Goal: Information Seeking & Learning: Learn about a topic

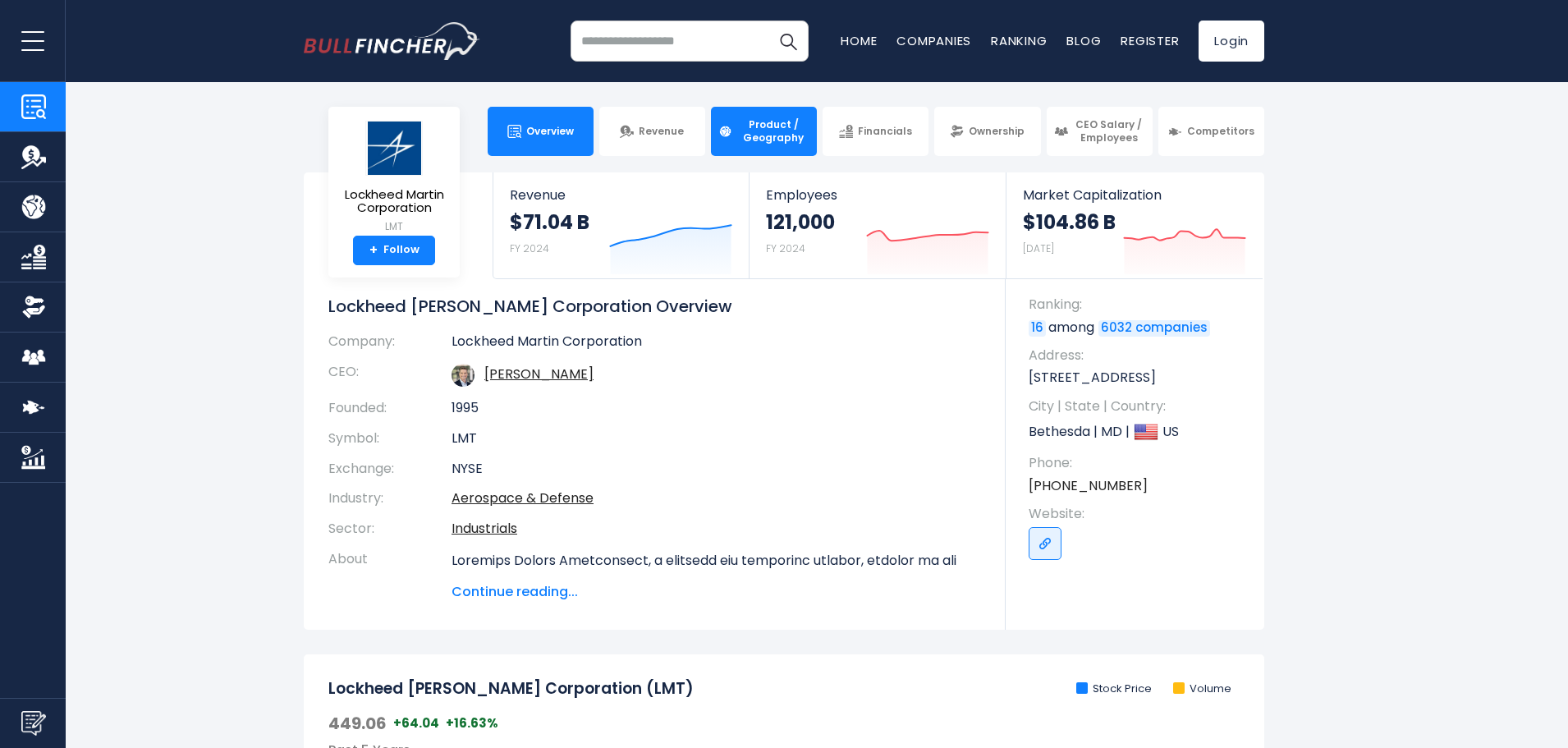
click at [778, 143] on span "Product / Geography" at bounding box center [773, 131] width 73 height 26
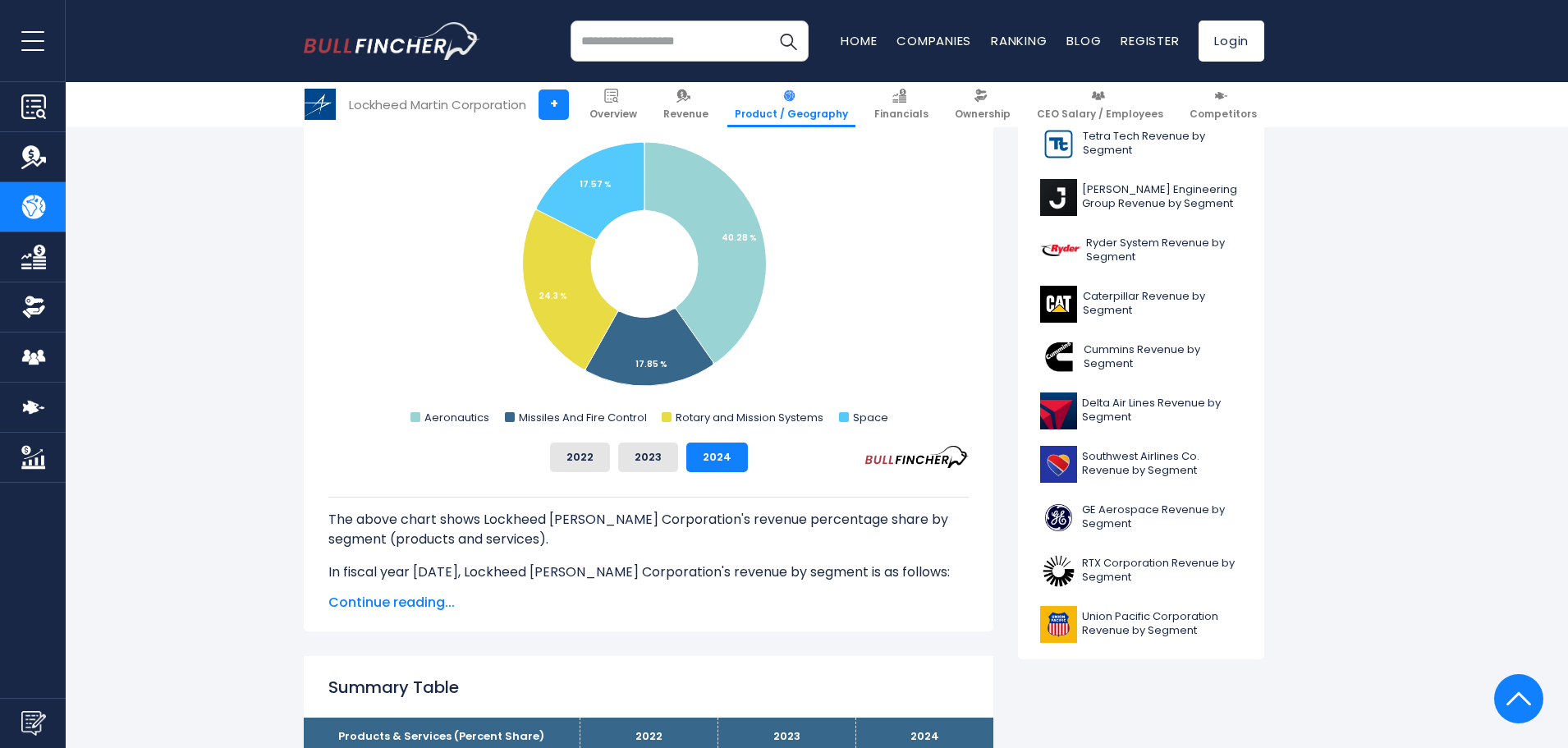
scroll to position [164, 0]
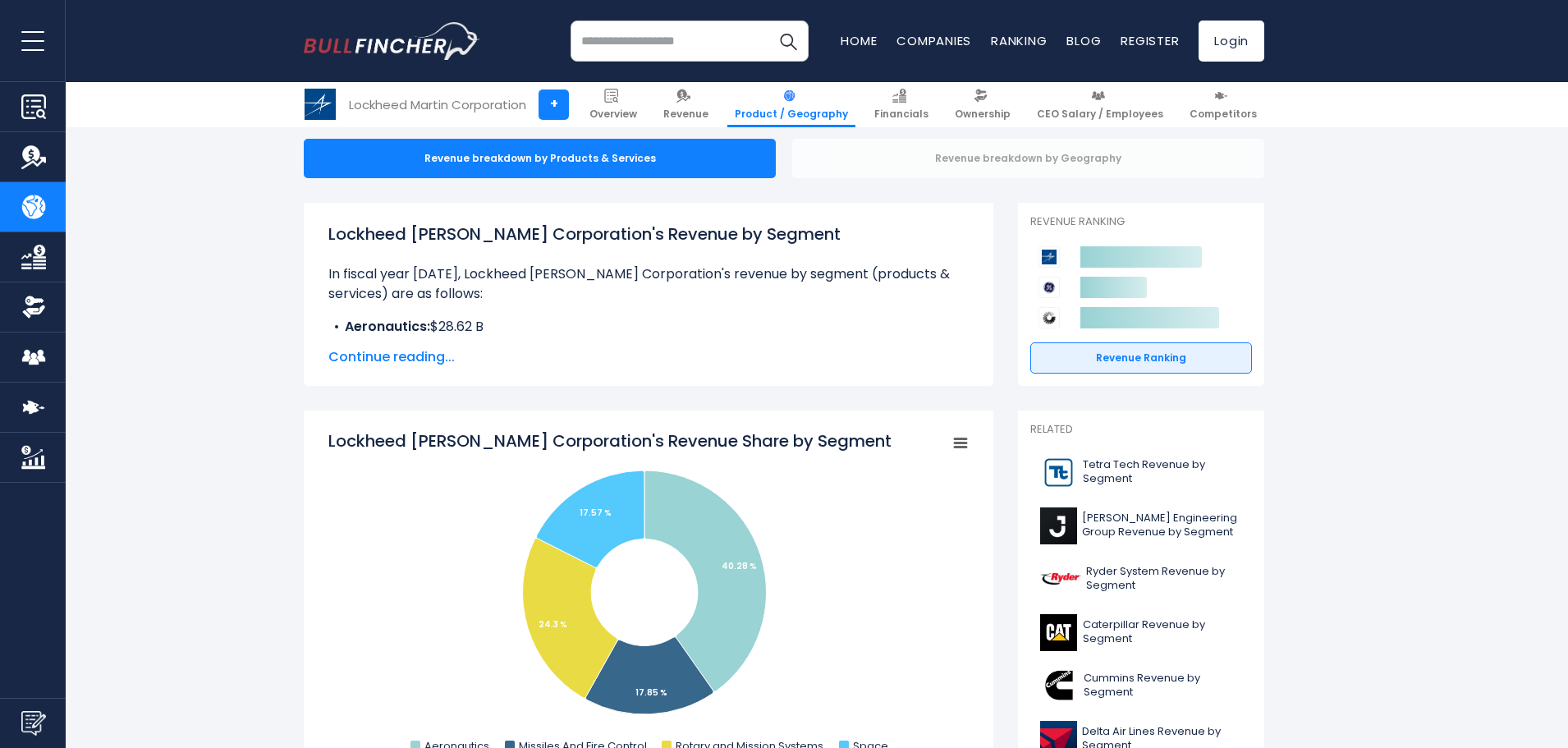
click at [864, 155] on div "Revenue breakdown by Geography" at bounding box center [1028, 159] width 472 height 39
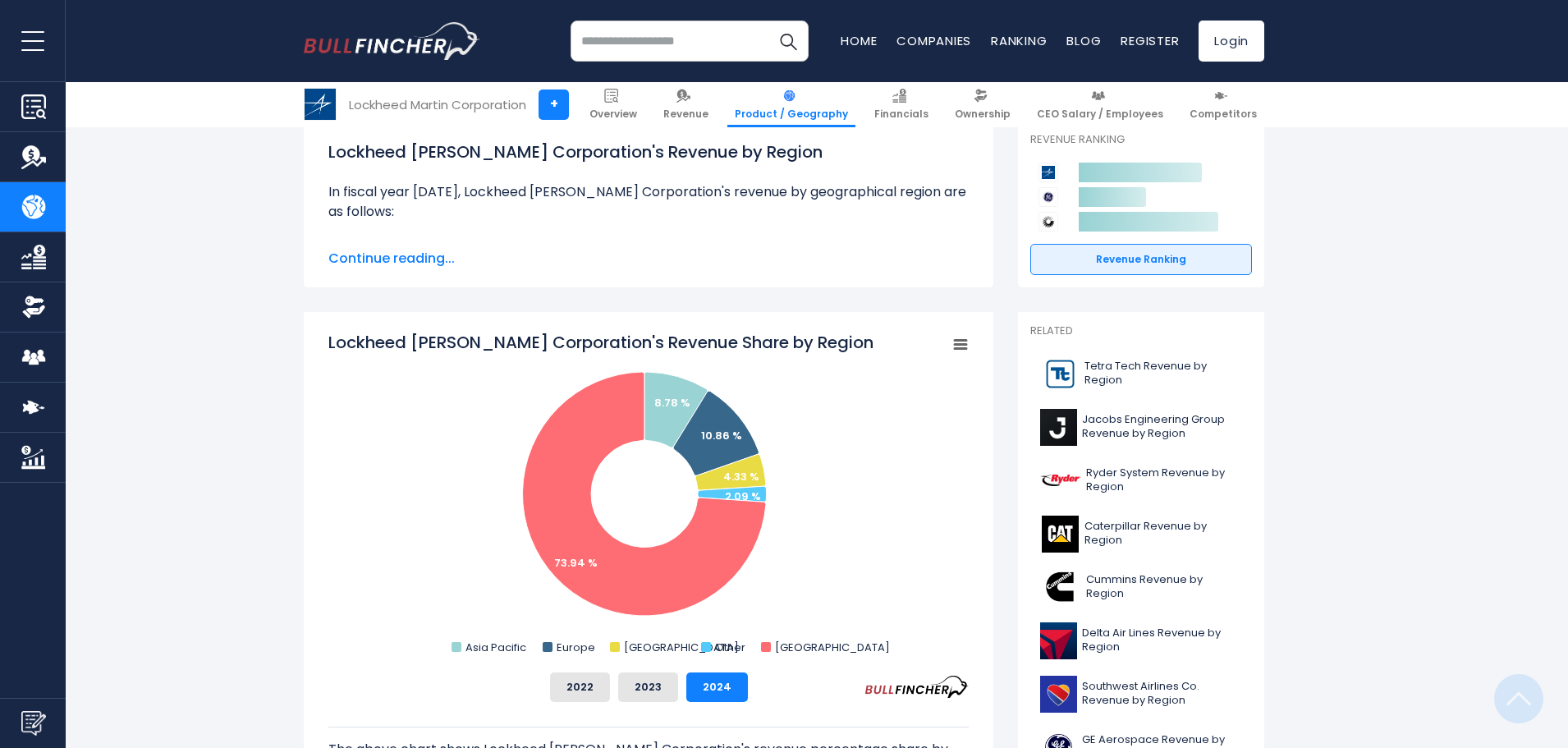
scroll to position [329, 0]
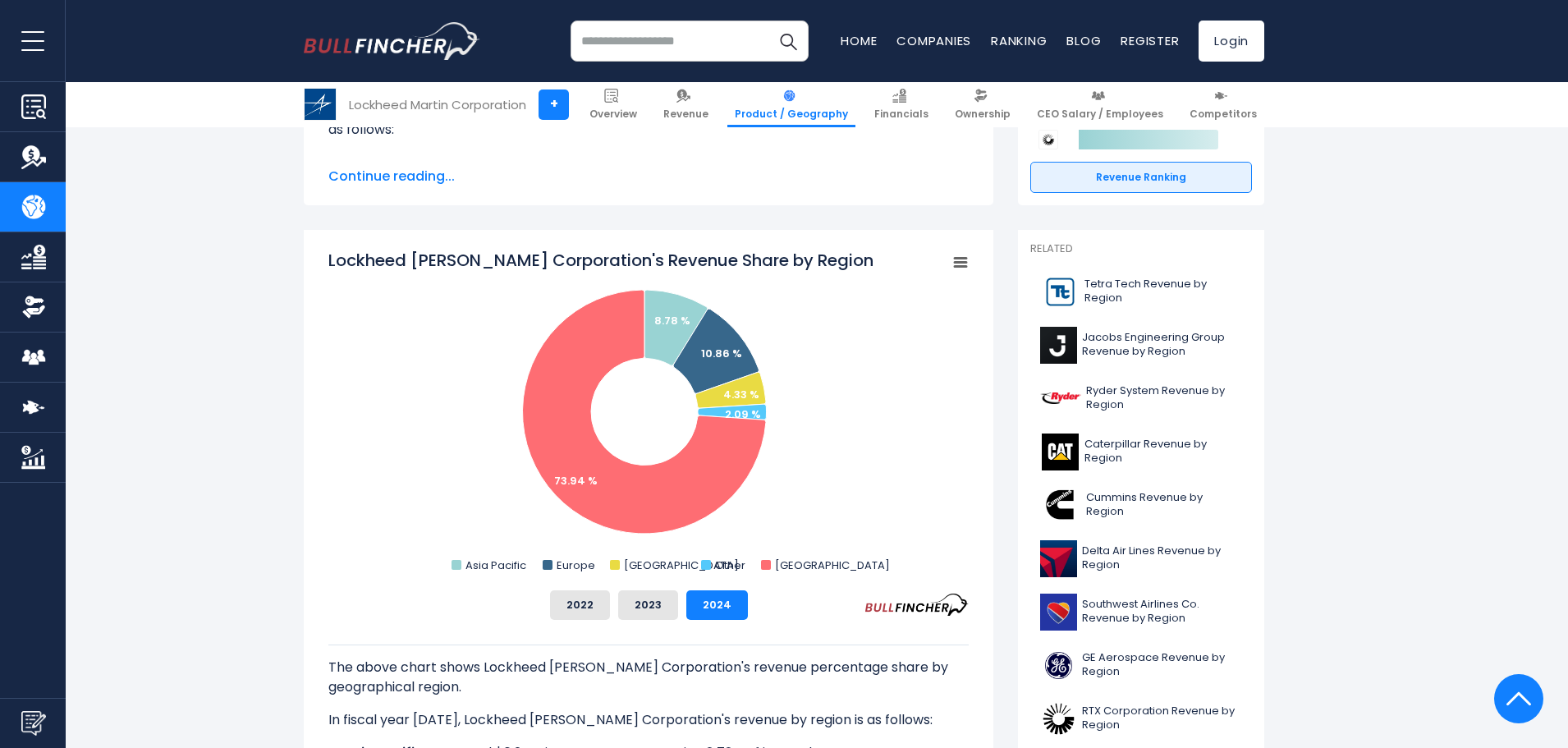
click at [964, 264] on icon "Lockheed Martin Corporation's Revenue Share by Region" at bounding box center [960, 263] width 11 height 9
drag, startPoint x: 265, startPoint y: 61, endPoint x: 370, endPoint y: 39, distance: 107.3
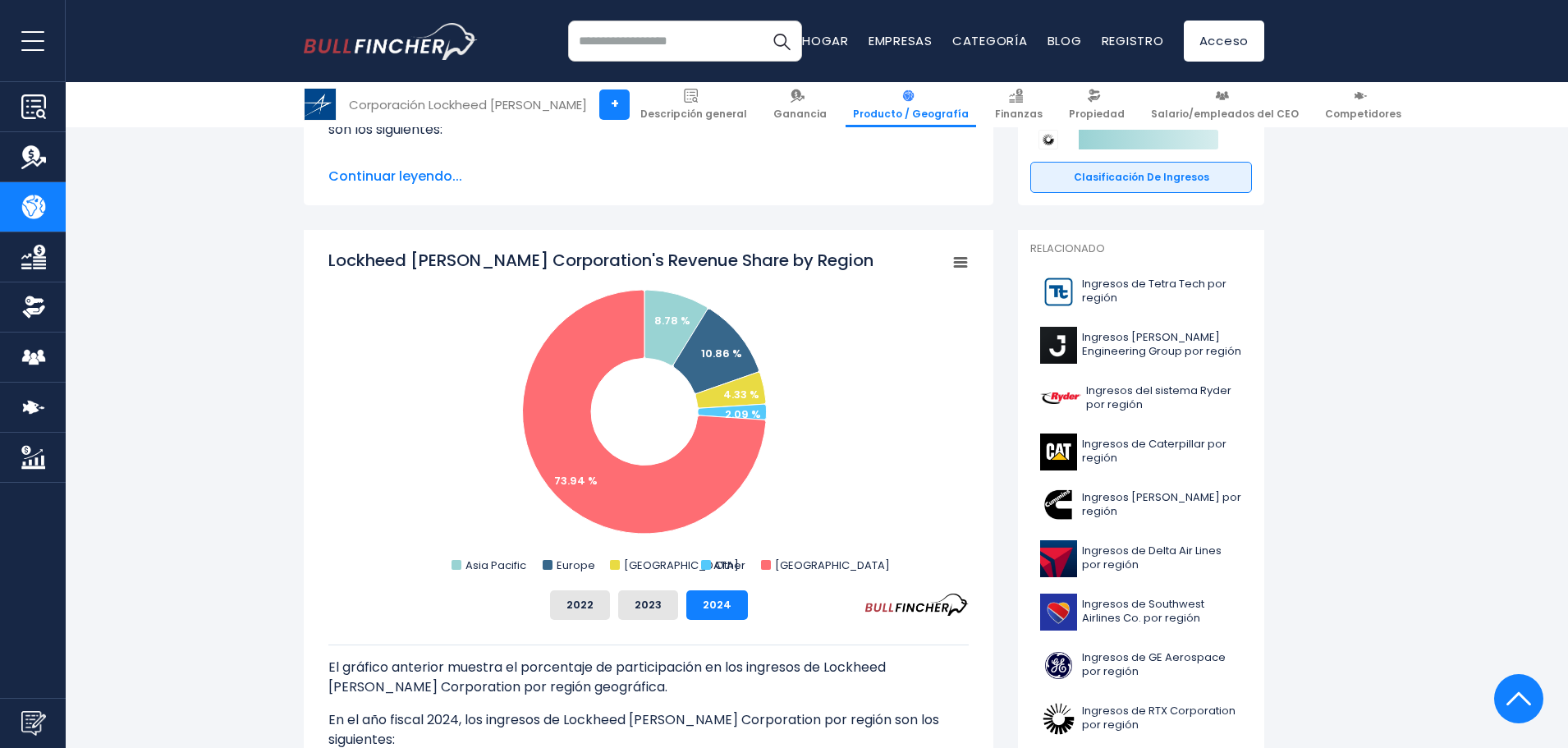
click at [835, 374] on rect "Participación en los ingresos de Lockheed Martin Corporation por región" at bounding box center [649, 412] width 640 height 329
drag, startPoint x: 806, startPoint y: 259, endPoint x: 796, endPoint y: 259, distance: 10.0
click at [805, 259] on rect "Participación en los ingresos de Lockheed Martin Corporation por región" at bounding box center [649, 412] width 640 height 329
drag, startPoint x: 796, startPoint y: 259, endPoint x: 709, endPoint y: 263, distance: 87.1
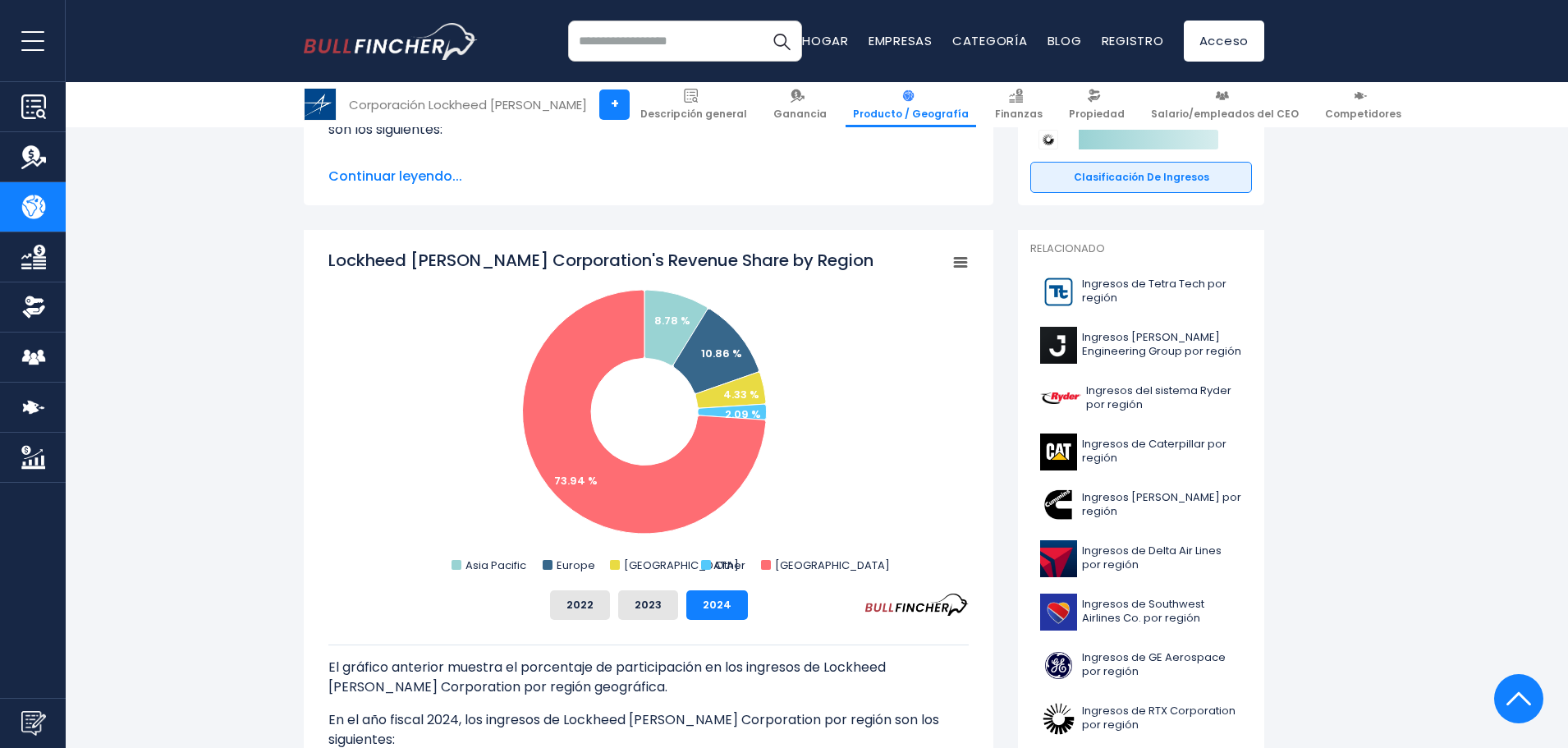
click at [709, 263] on icon "Created with Highcharts 12.1.2 Chart context menu Lockheed Martin Corporation's…" at bounding box center [649, 412] width 640 height 329
click at [632, 615] on button "2023" at bounding box center [648, 605] width 60 height 30
click at [606, 612] on button "2022" at bounding box center [580, 605] width 60 height 30
click at [662, 603] on button "2023" at bounding box center [648, 605] width 60 height 30
click at [710, 599] on font "2024" at bounding box center [717, 605] width 29 height 15
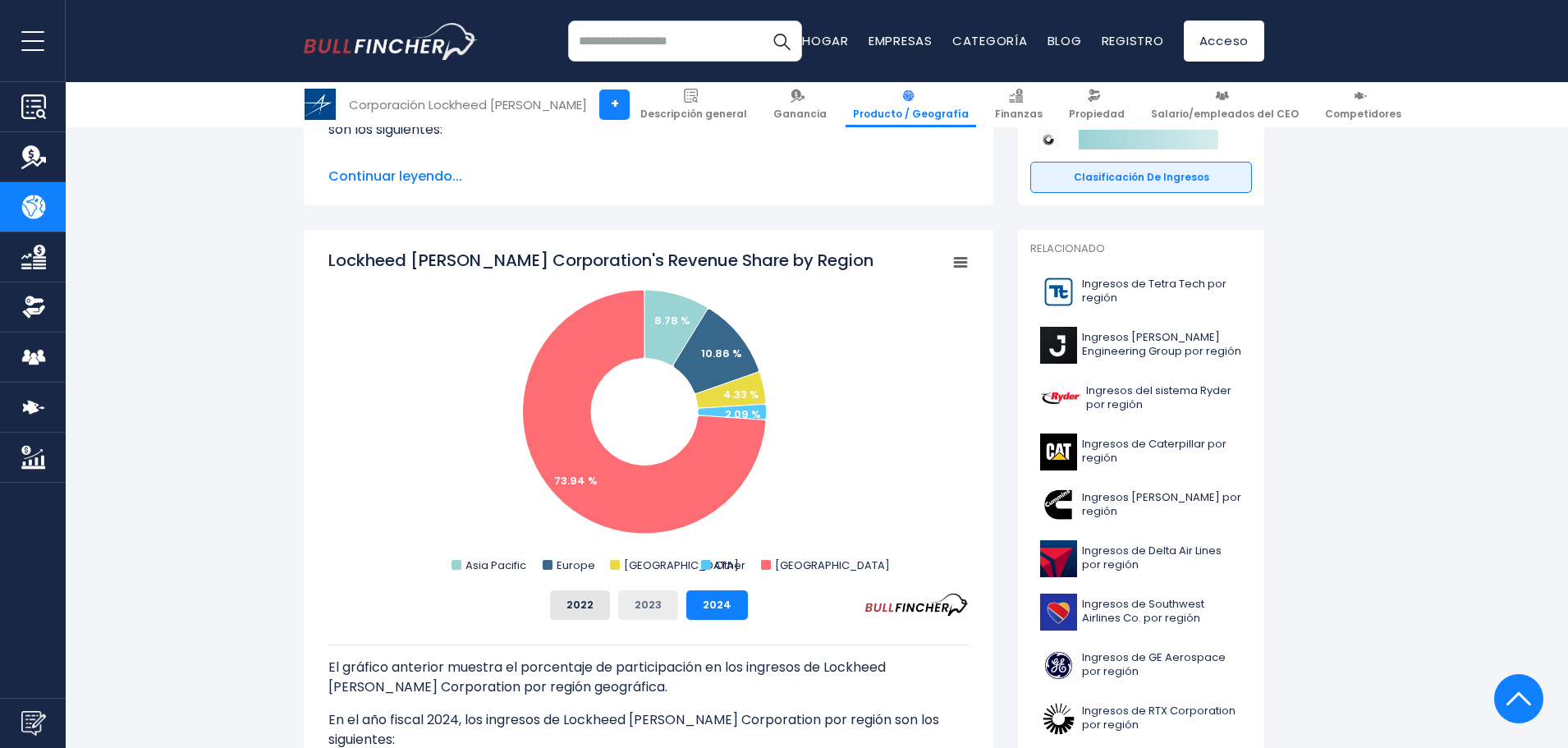
click at [648, 607] on font "2023" at bounding box center [648, 605] width 27 height 15
click at [575, 602] on font "2022" at bounding box center [580, 605] width 27 height 15
click at [643, 603] on font "2023" at bounding box center [648, 605] width 27 height 15
click at [710, 599] on font "2024" at bounding box center [717, 605] width 29 height 15
click at [914, 433] on rect "Participación en los ingresos de Lockheed Martin Corporation por región" at bounding box center [649, 412] width 640 height 329
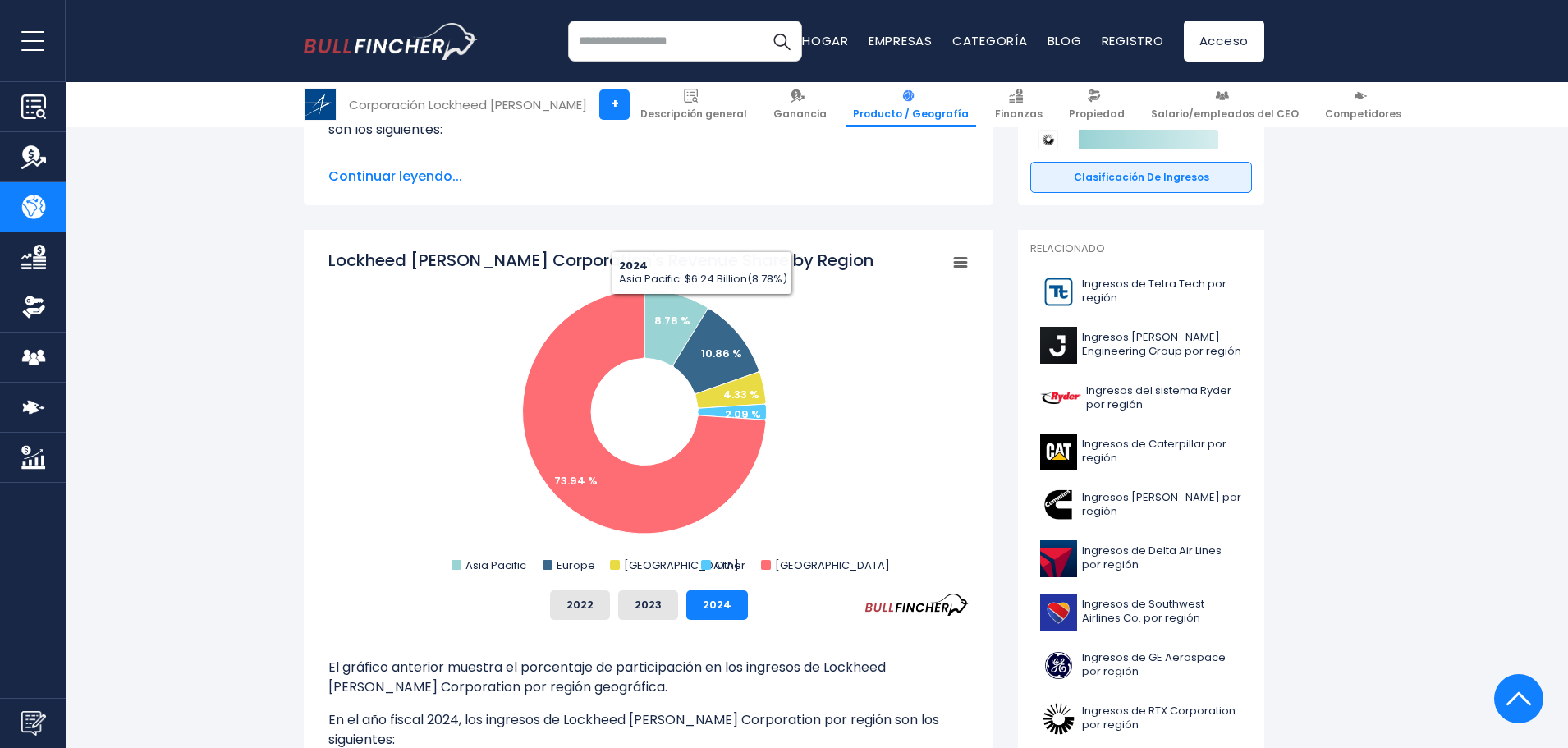
click at [957, 266] on rect "Participación en los ingresos de Lockheed Martin Corporation por región" at bounding box center [960, 262] width 23 height 23
click at [638, 604] on font "2023" at bounding box center [648, 605] width 27 height 15
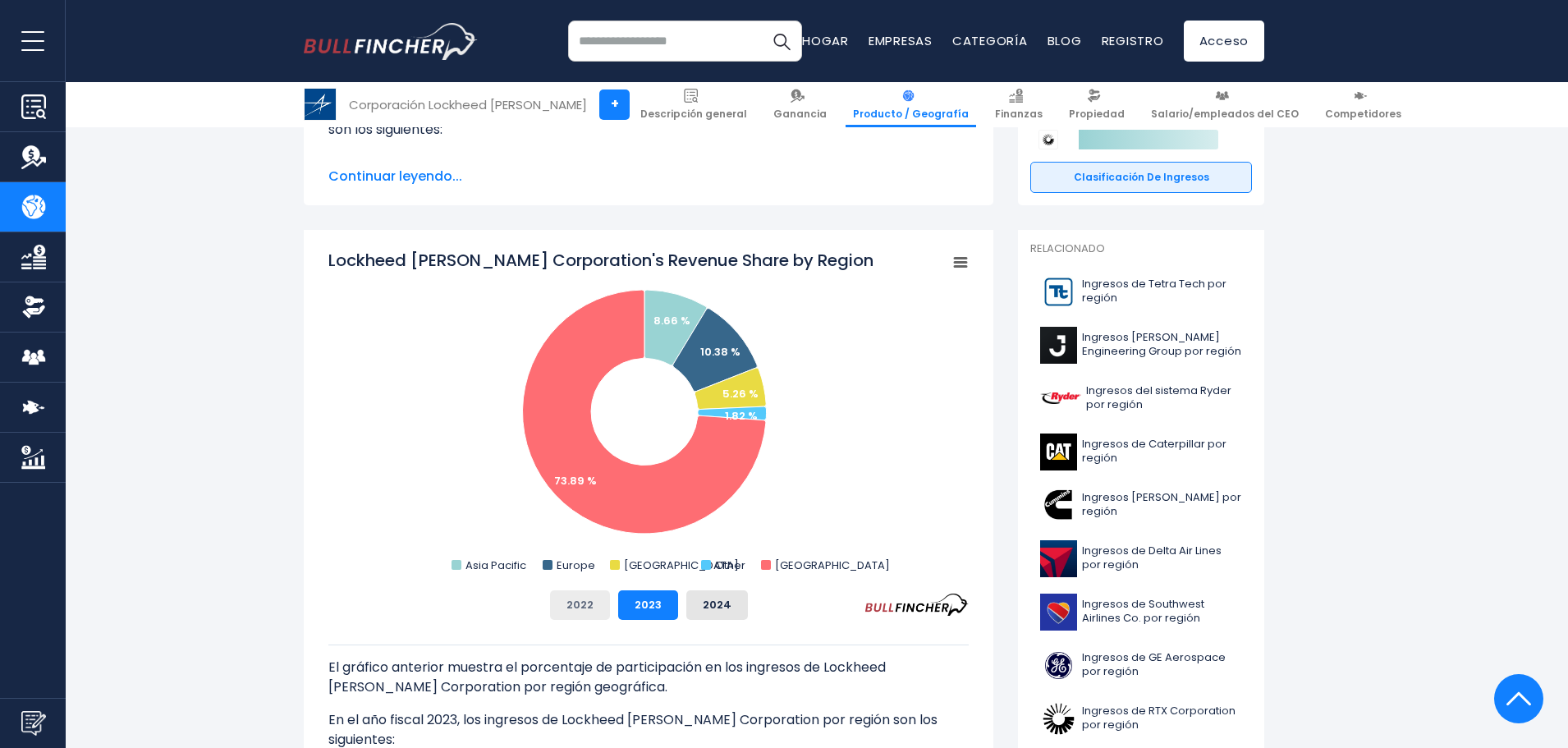
click at [588, 599] on font "2022" at bounding box center [580, 605] width 27 height 15
click at [654, 600] on font "2023" at bounding box center [648, 605] width 27 height 15
click at [740, 601] on button "2024" at bounding box center [717, 605] width 61 height 30
click at [657, 606] on font "2023" at bounding box center [648, 605] width 27 height 15
click at [594, 605] on button "2022" at bounding box center [580, 605] width 60 height 30
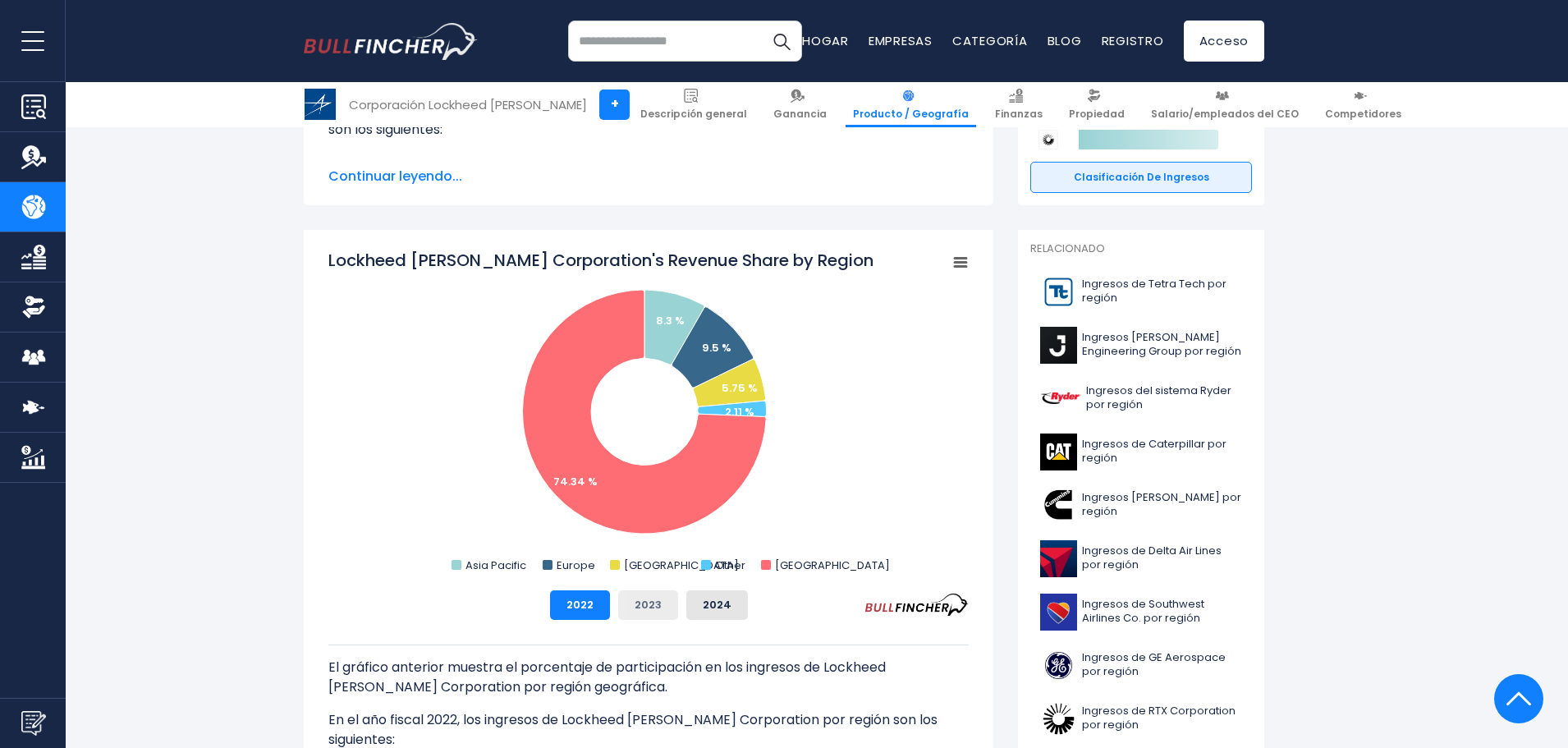
click at [647, 600] on font "2023" at bounding box center [648, 605] width 27 height 15
click at [724, 601] on font "2024" at bounding box center [717, 605] width 29 height 15
click at [661, 597] on button "2023" at bounding box center [648, 605] width 60 height 30
click at [591, 605] on font "2022" at bounding box center [580, 605] width 27 height 15
click at [618, 602] on div "2022 2023 2024" at bounding box center [649, 605] width 640 height 30
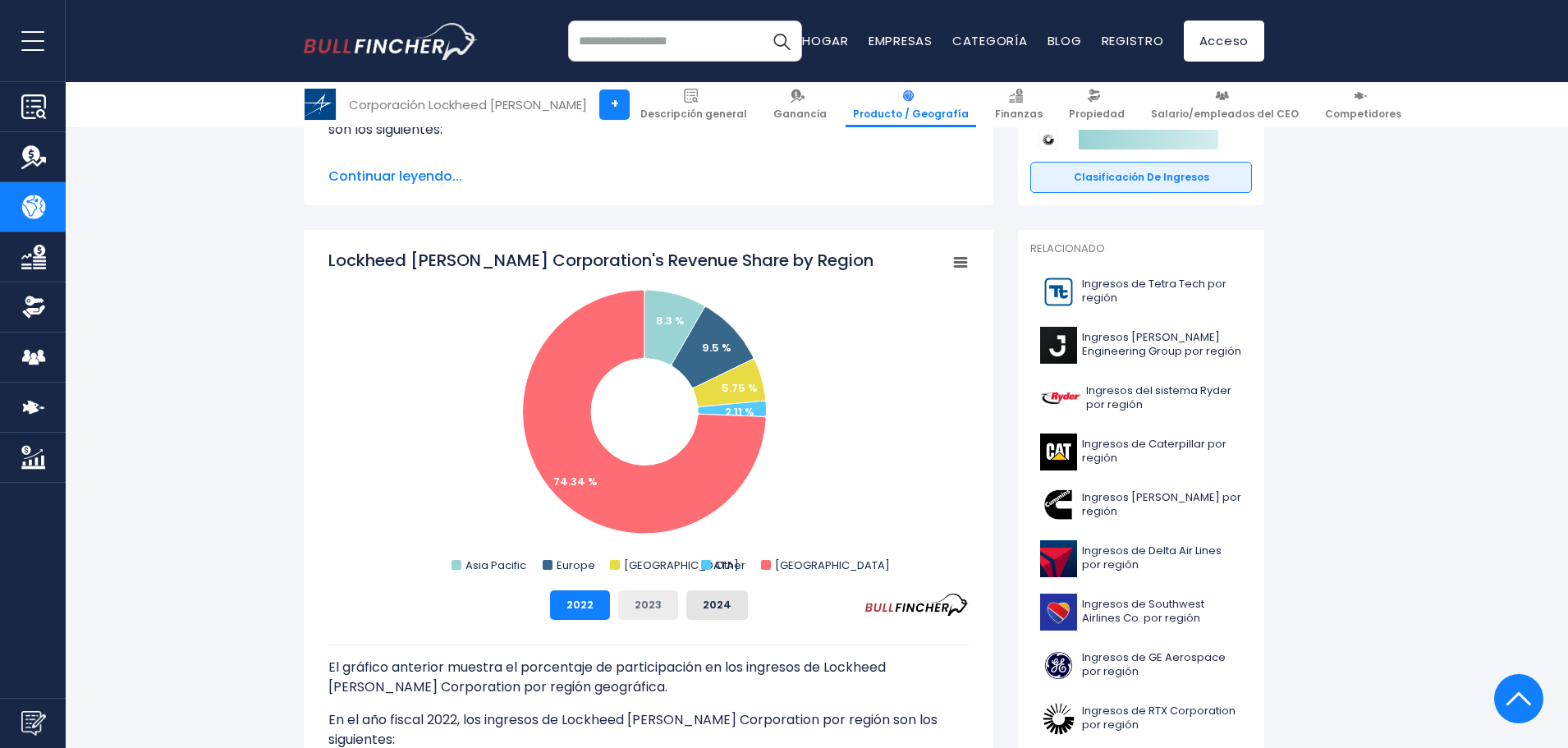
click at [632, 602] on button "2023" at bounding box center [648, 605] width 60 height 30
click at [675, 604] on button "2023" at bounding box center [648, 605] width 60 height 30
click at [694, 603] on button "2024" at bounding box center [717, 605] width 61 height 30
click at [652, 601] on font "2023" at bounding box center [648, 605] width 27 height 15
click at [604, 601] on button "2022" at bounding box center [580, 605] width 60 height 30
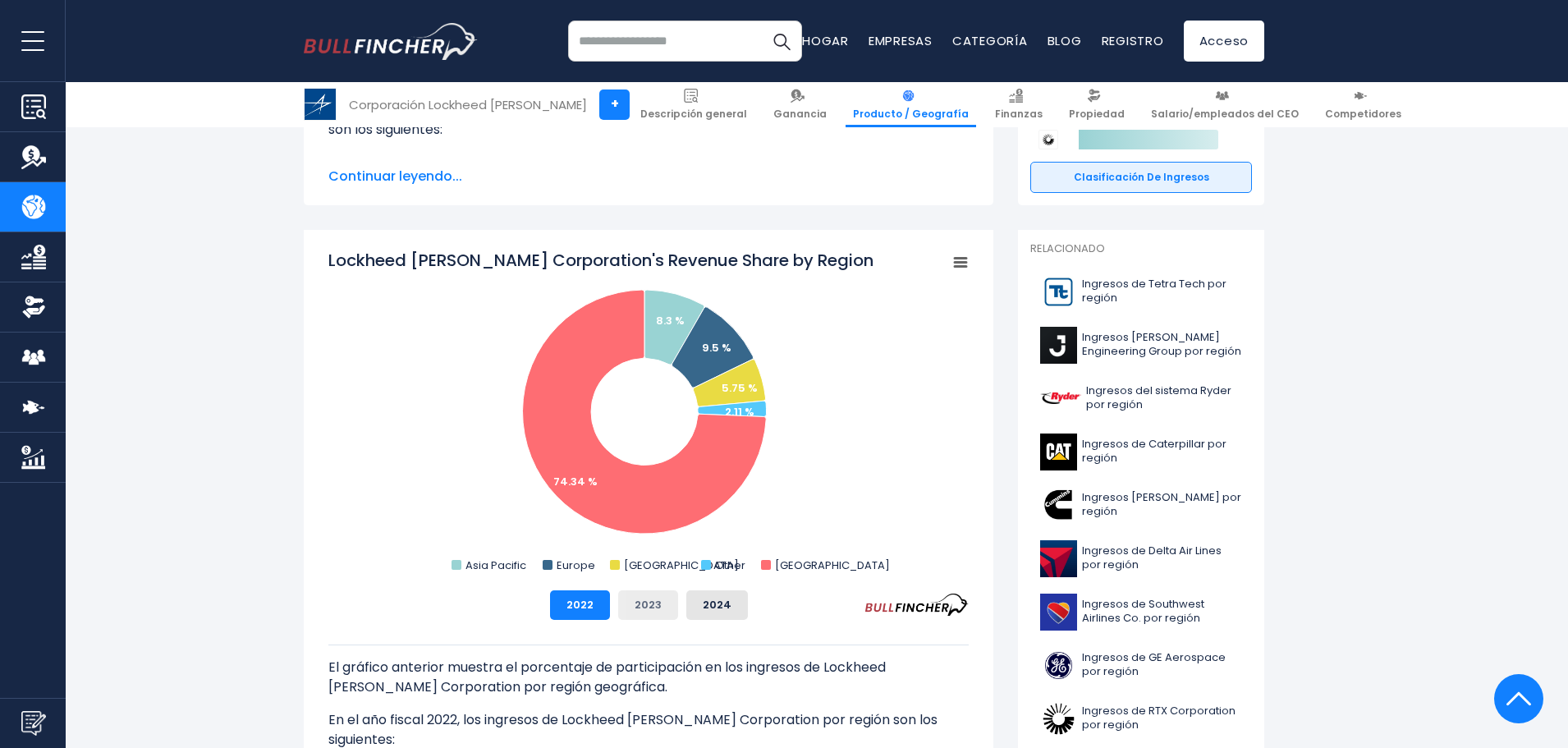
click at [663, 604] on button "2023" at bounding box center [648, 605] width 60 height 30
click at [737, 603] on button "2024" at bounding box center [717, 605] width 61 height 30
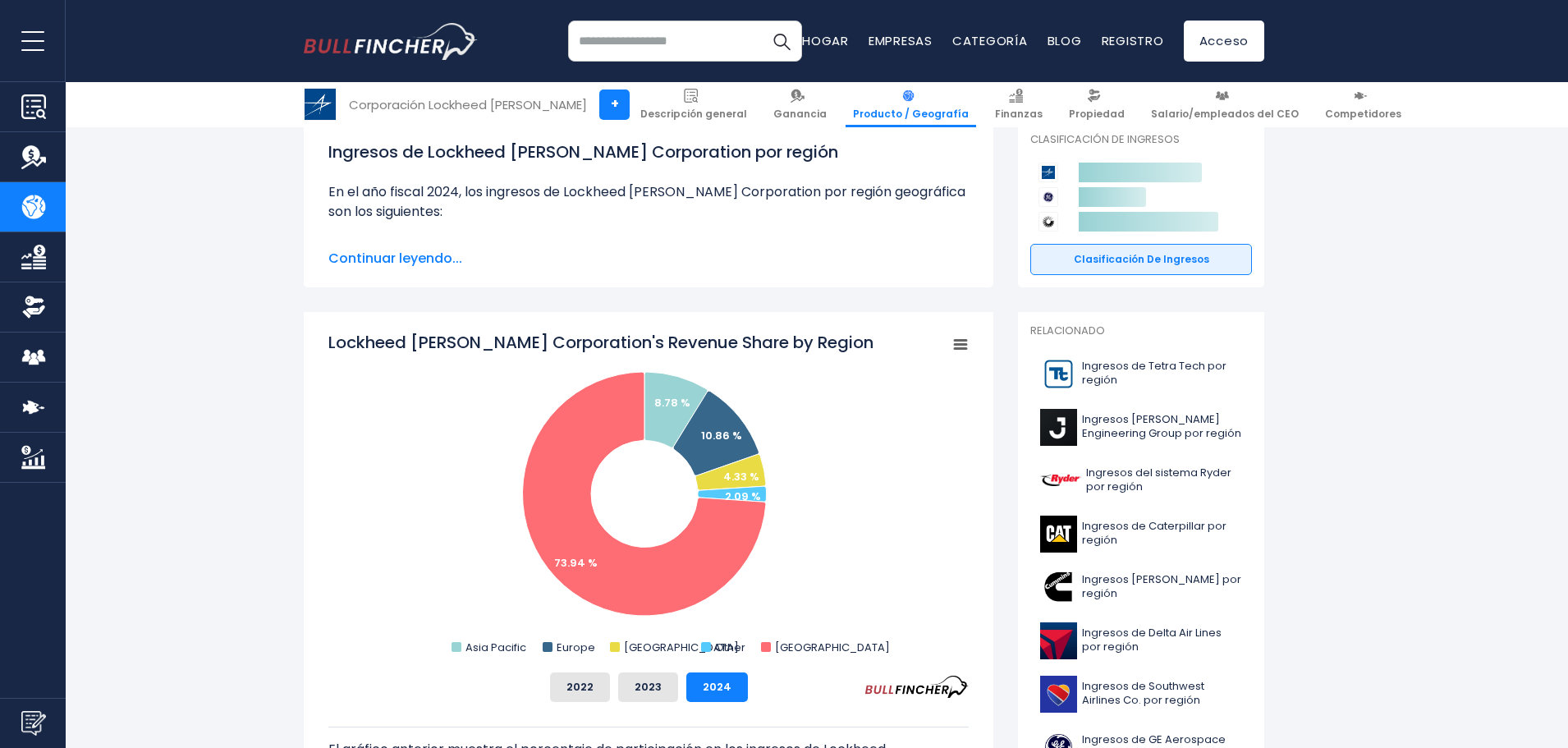
scroll to position [0, 0]
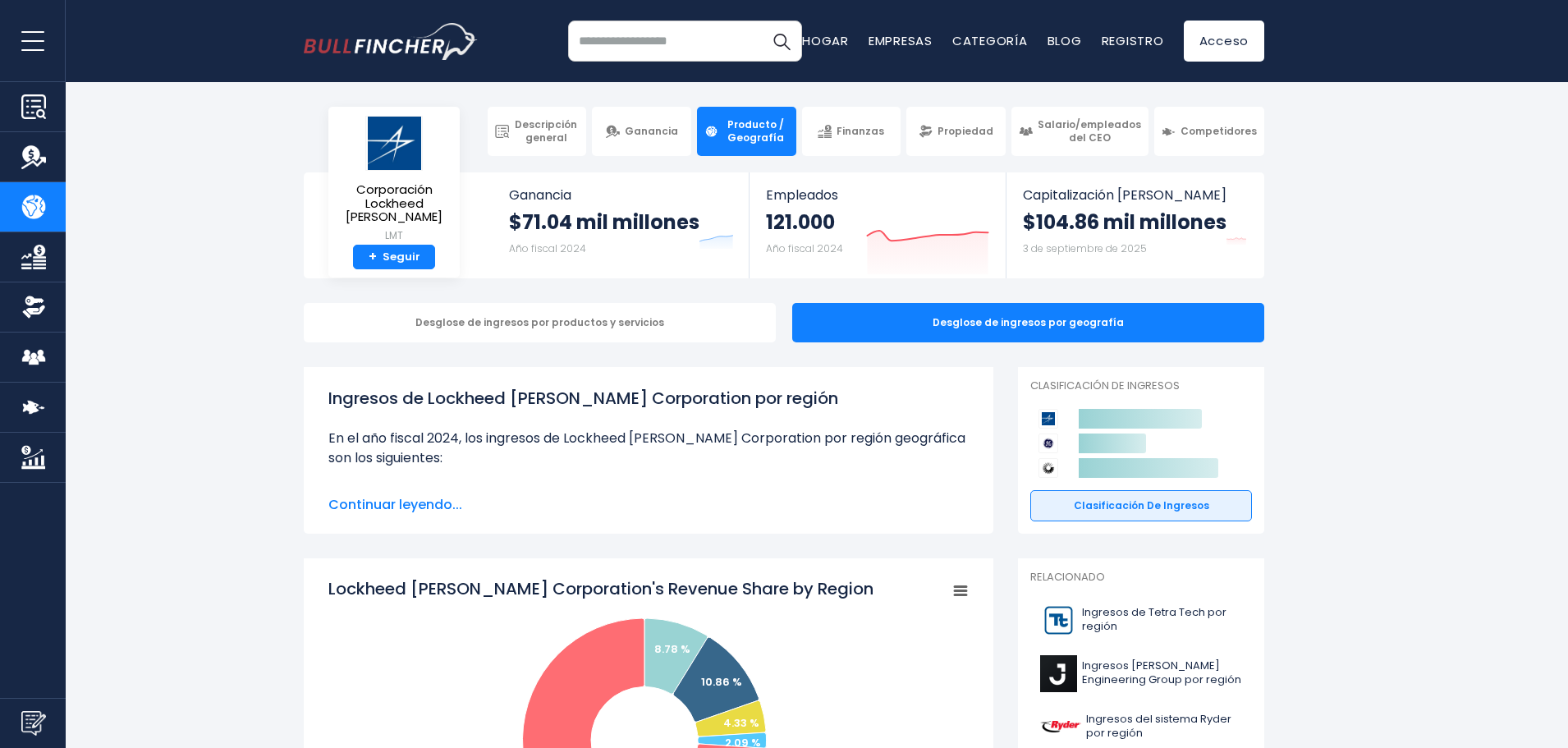
click at [53, 248] on link "Finanzas" at bounding box center [32, 257] width 66 height 50
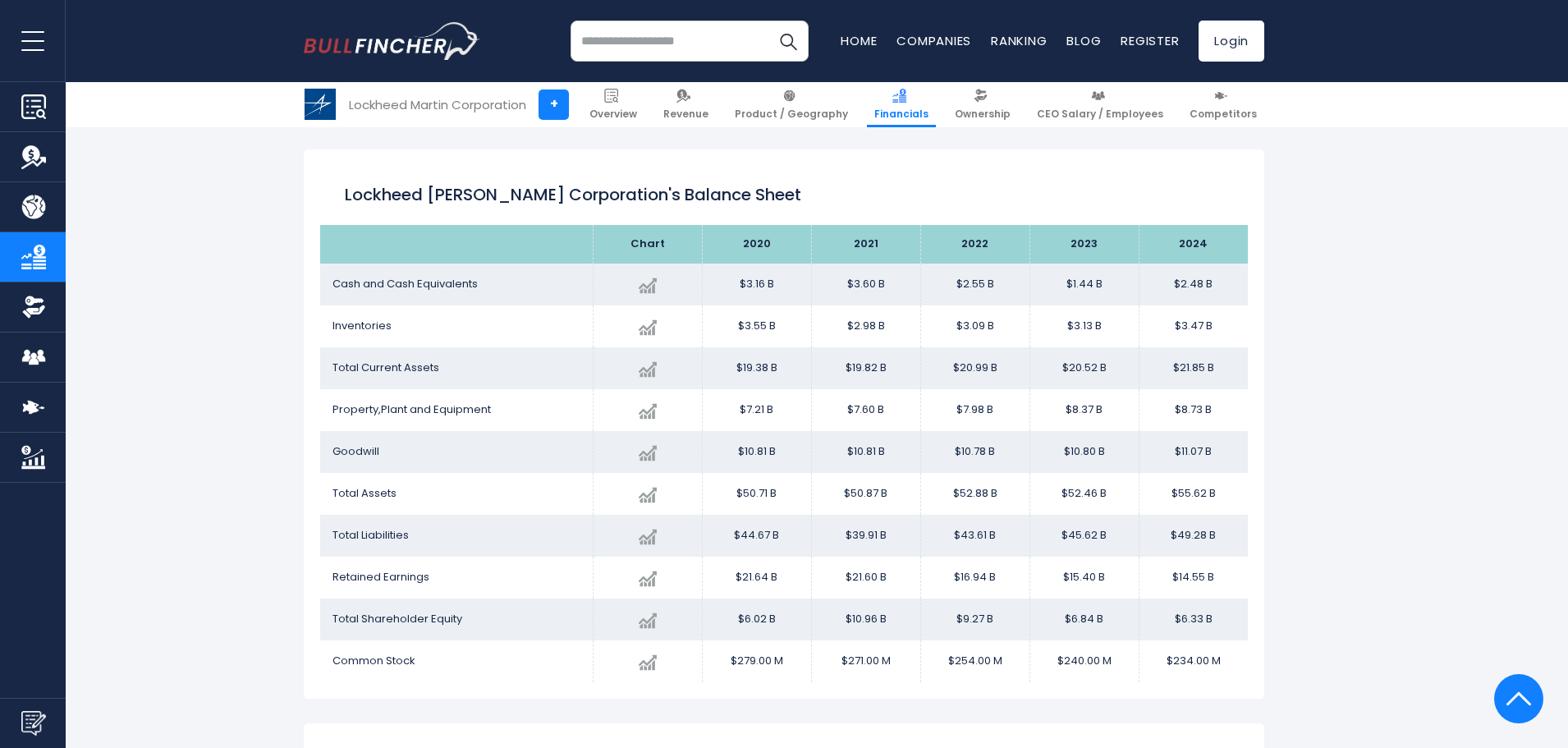
scroll to position [1053, 0]
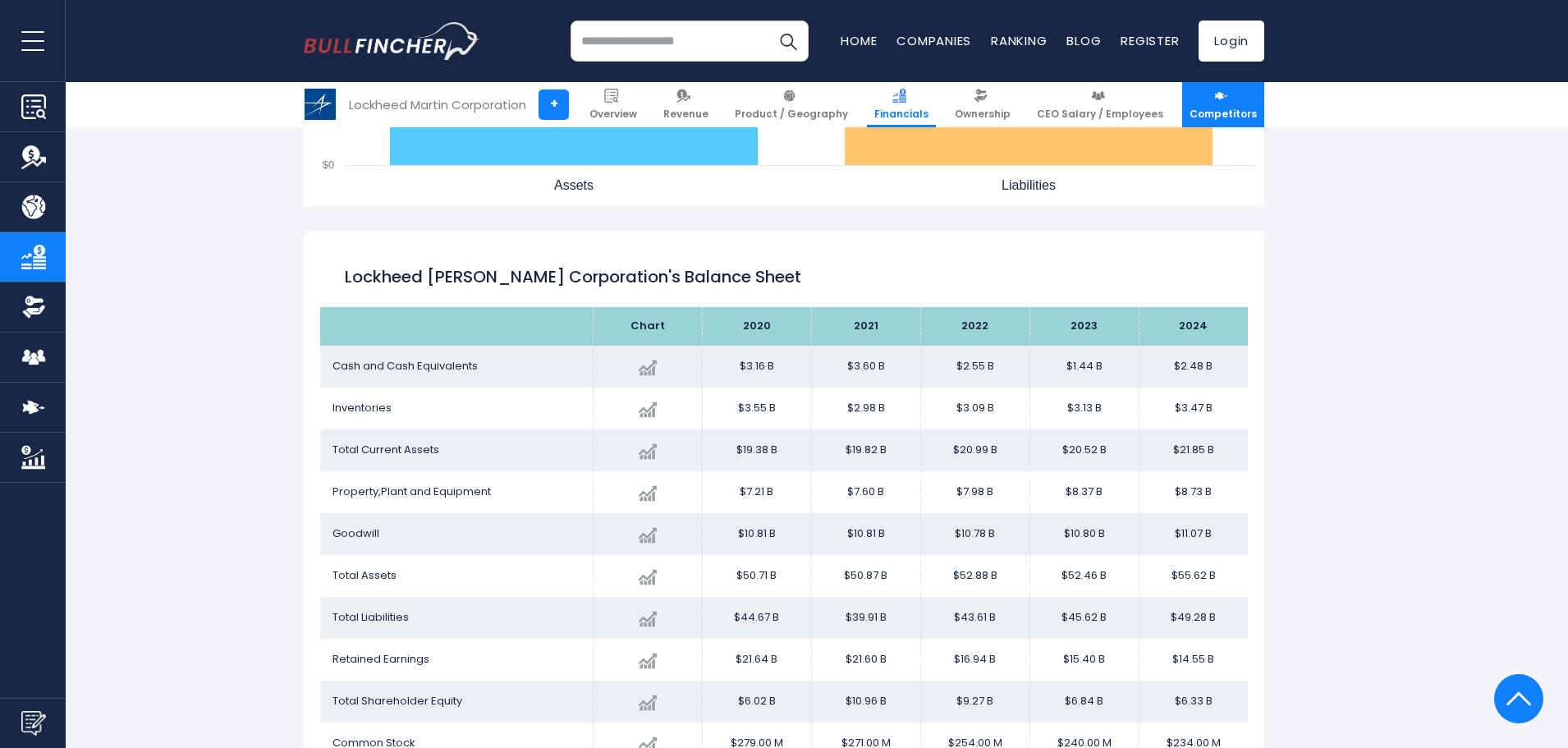
click at [1223, 100] on img at bounding box center [1221, 96] width 14 height 14
click at [1221, 100] on img at bounding box center [1221, 96] width 14 height 14
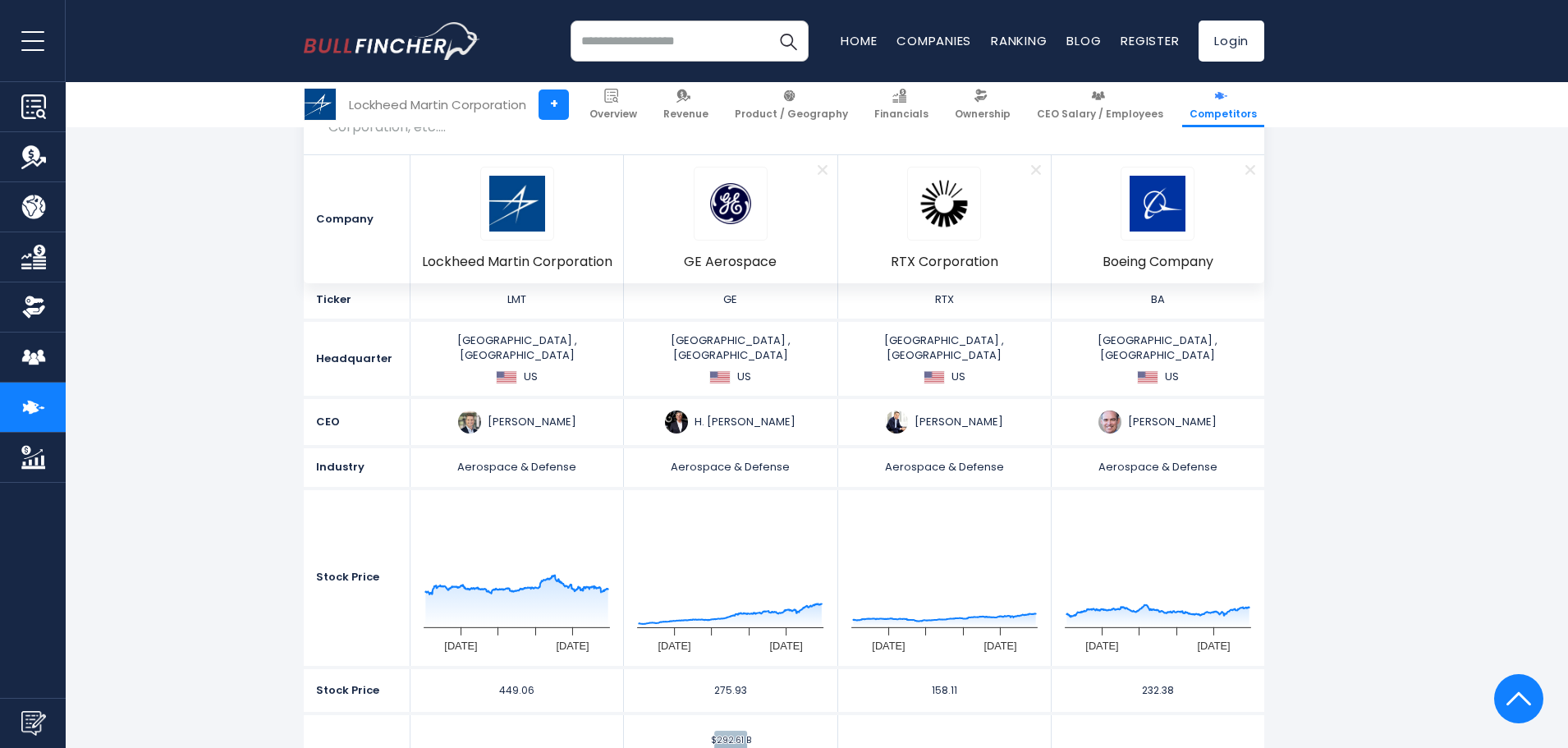
scroll to position [164, 0]
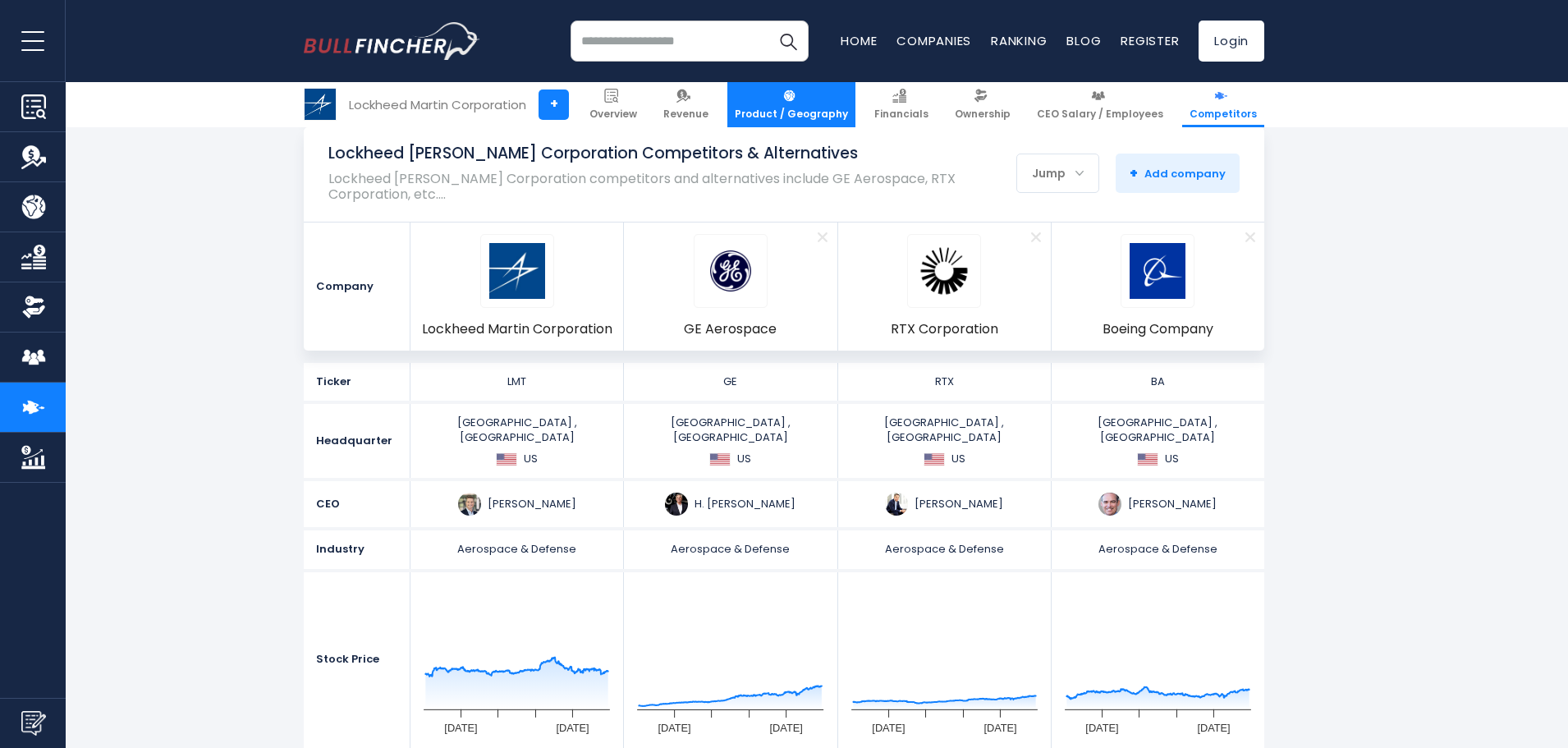
click at [814, 108] on span "Product / Geography" at bounding box center [791, 114] width 114 height 13
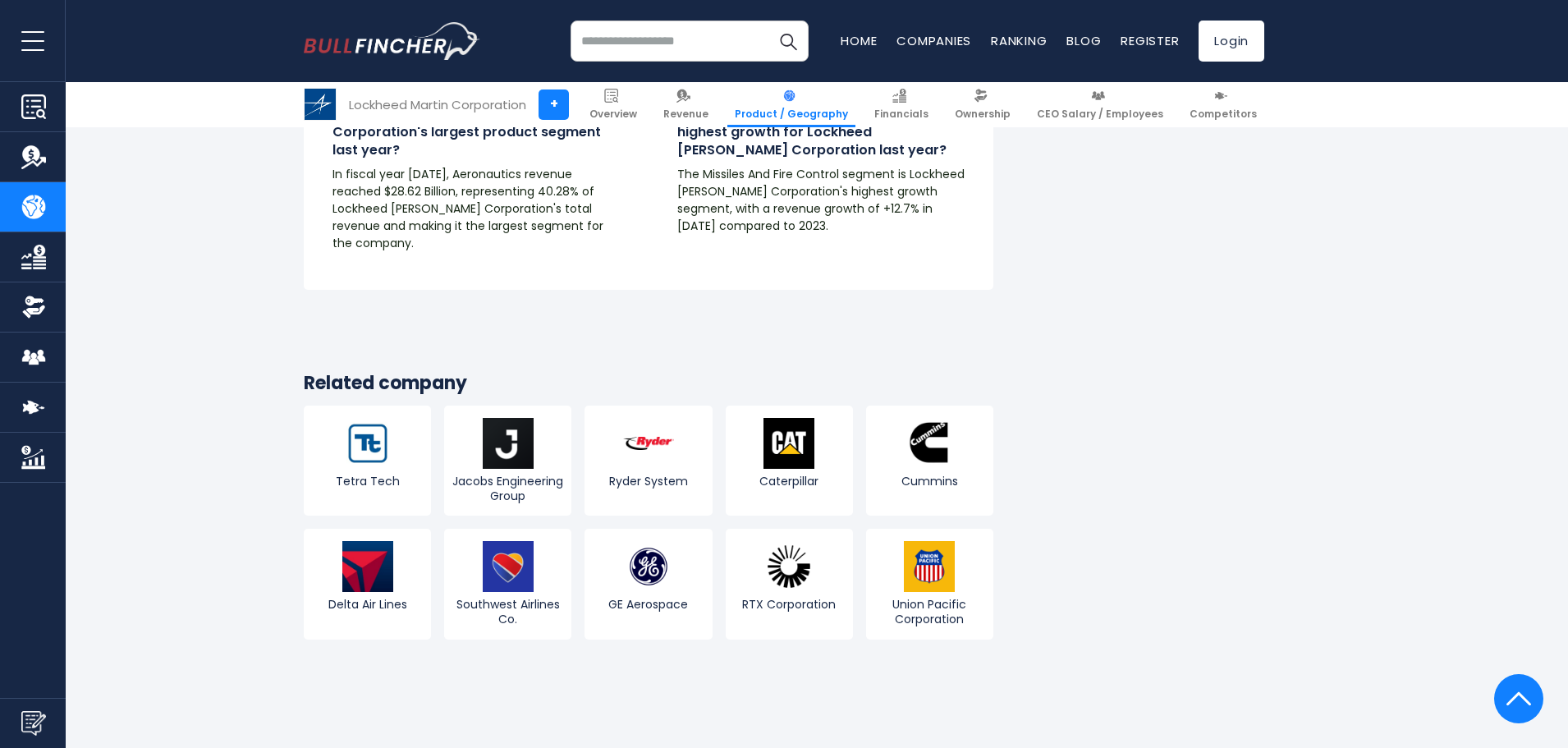
scroll to position [2546, 0]
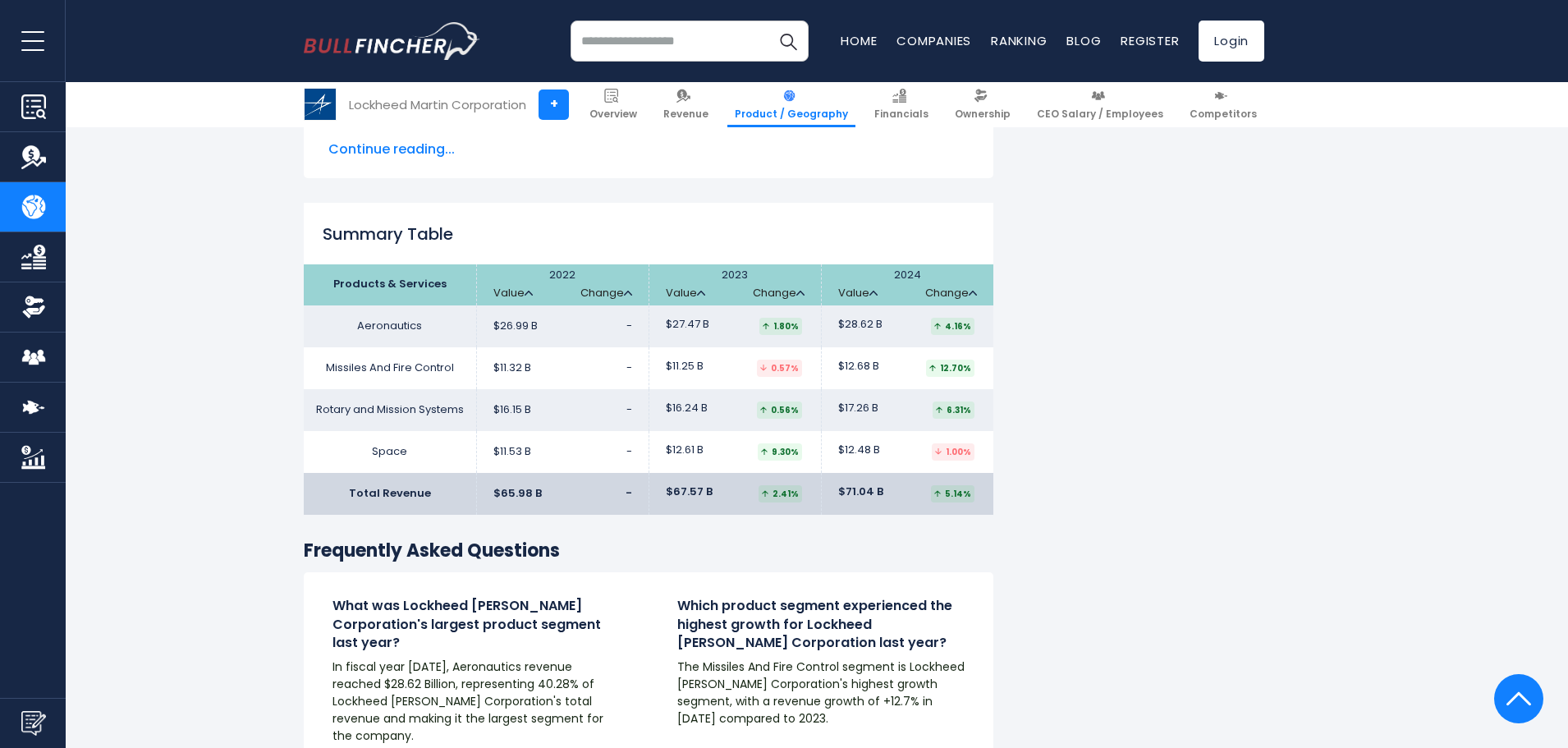
click at [11, 200] on link "Product / Geography" at bounding box center [32, 207] width 66 height 50
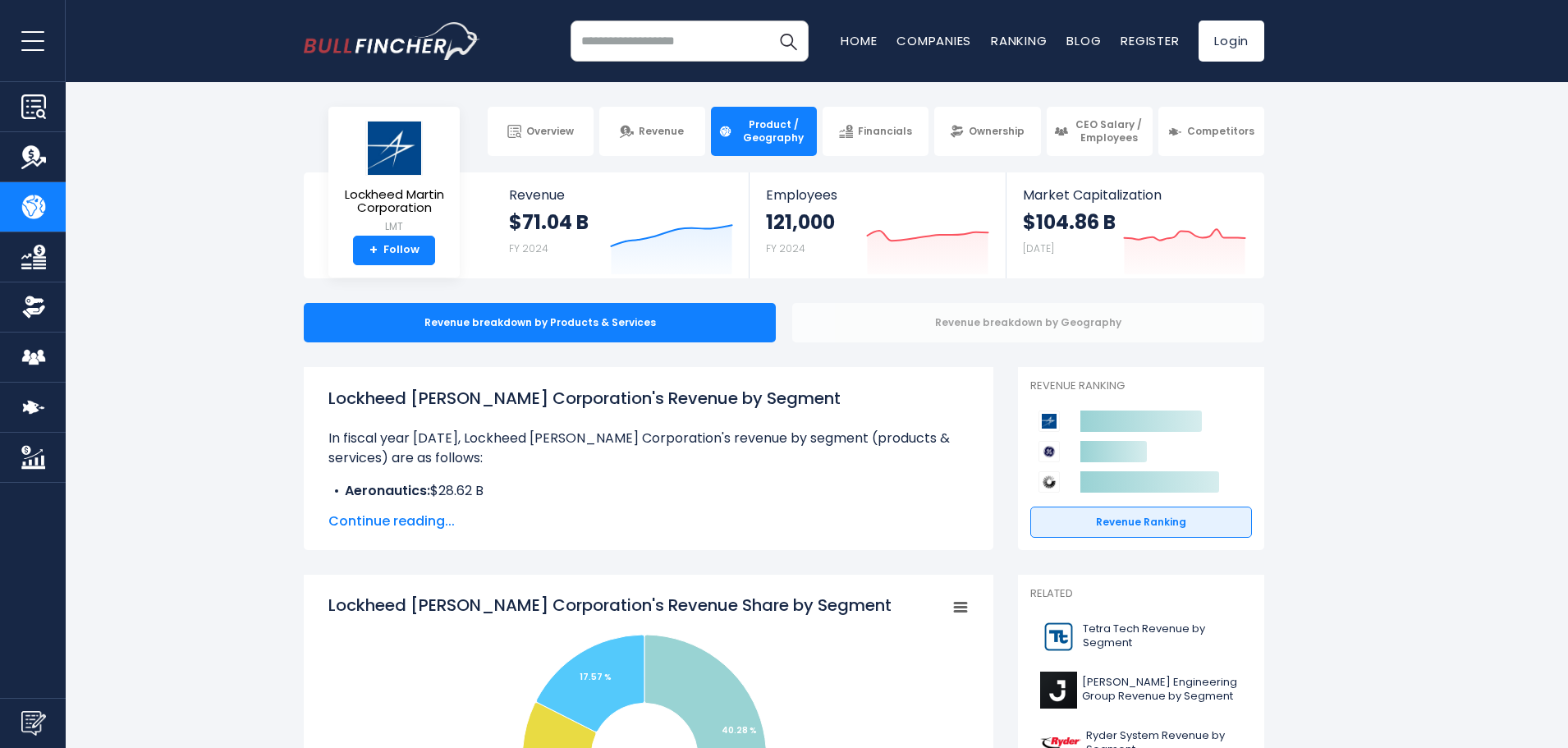
click at [919, 324] on div "Revenue breakdown by Geography" at bounding box center [1028, 323] width 472 height 39
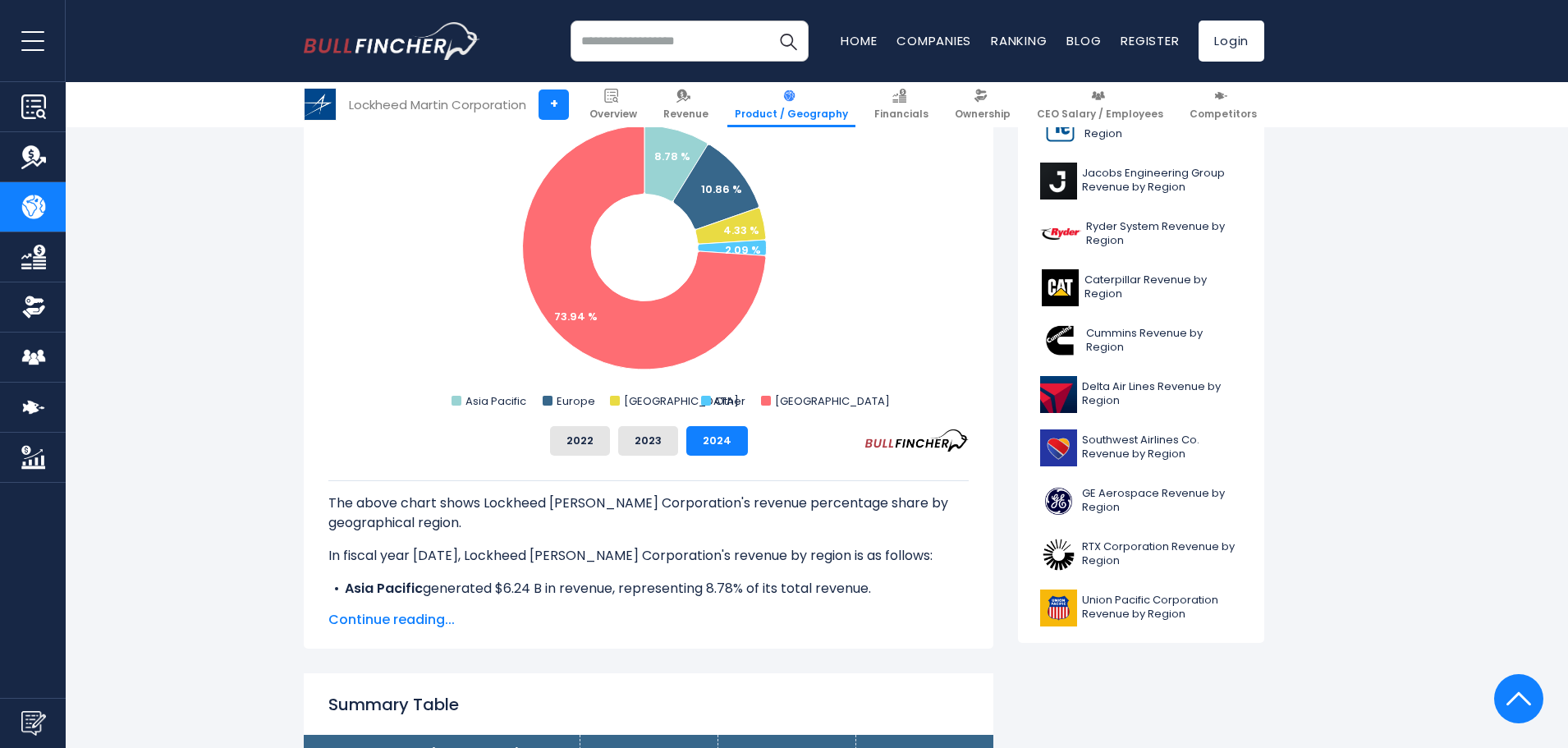
scroll to position [575, 0]
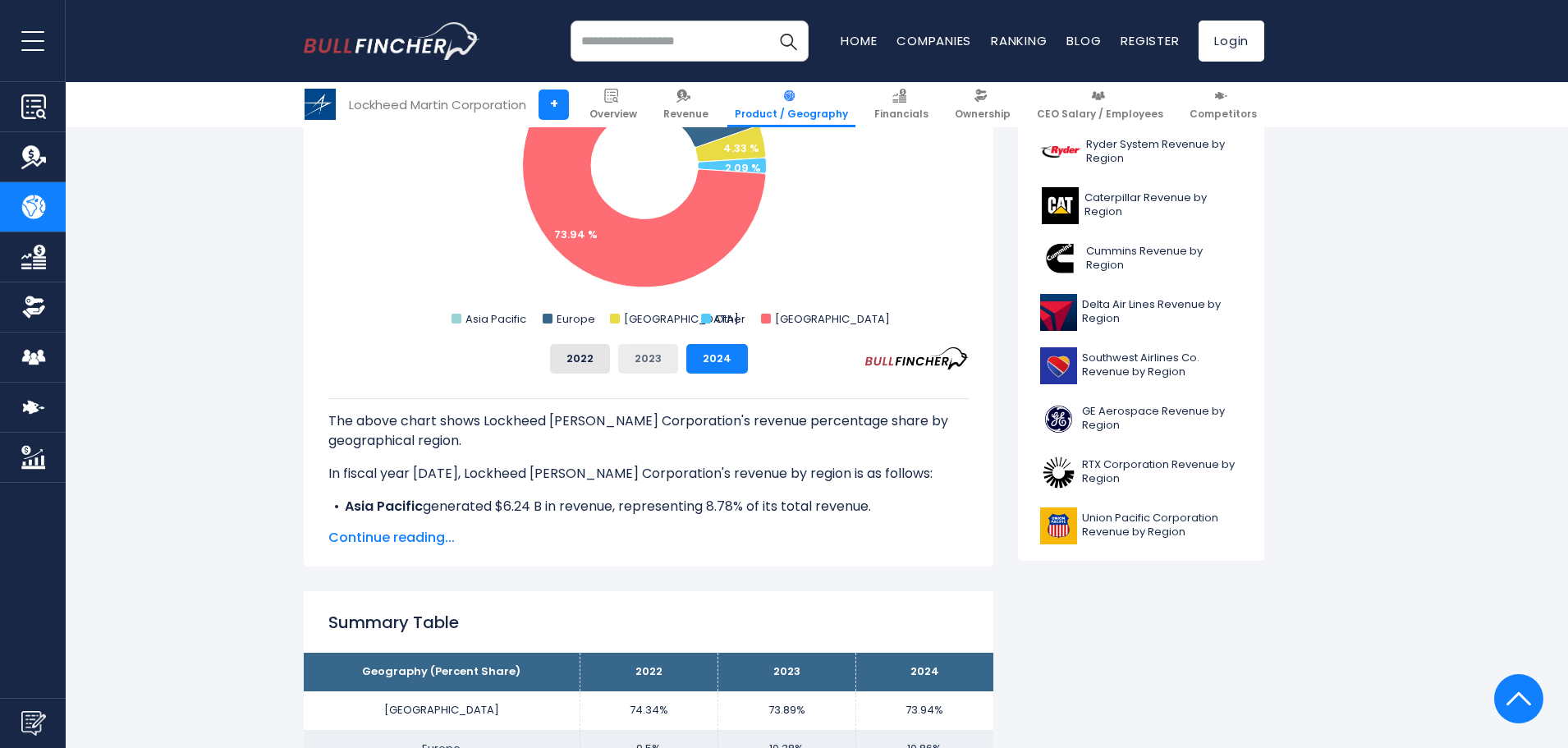
click at [627, 366] on button "2023" at bounding box center [648, 359] width 60 height 30
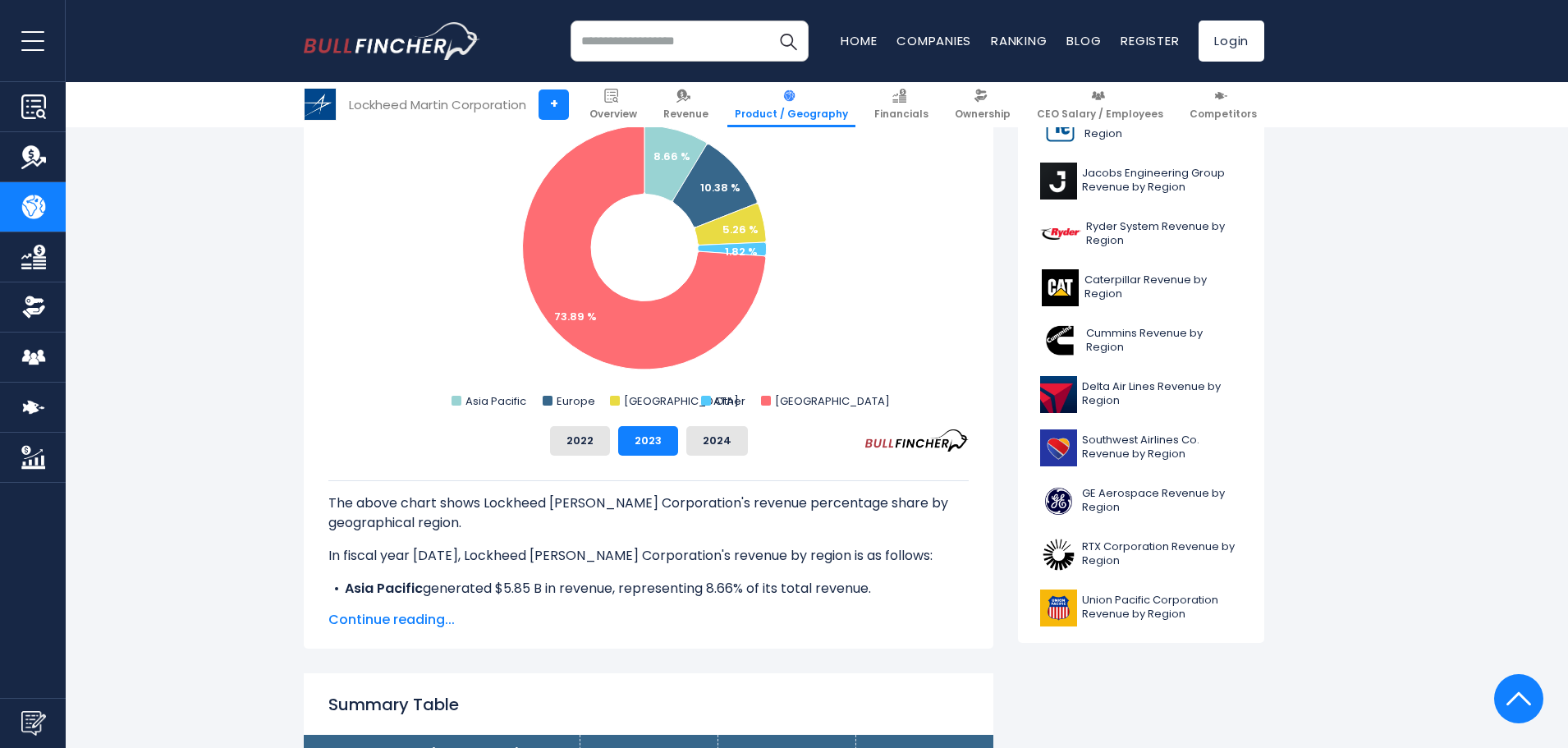
scroll to position [411, 0]
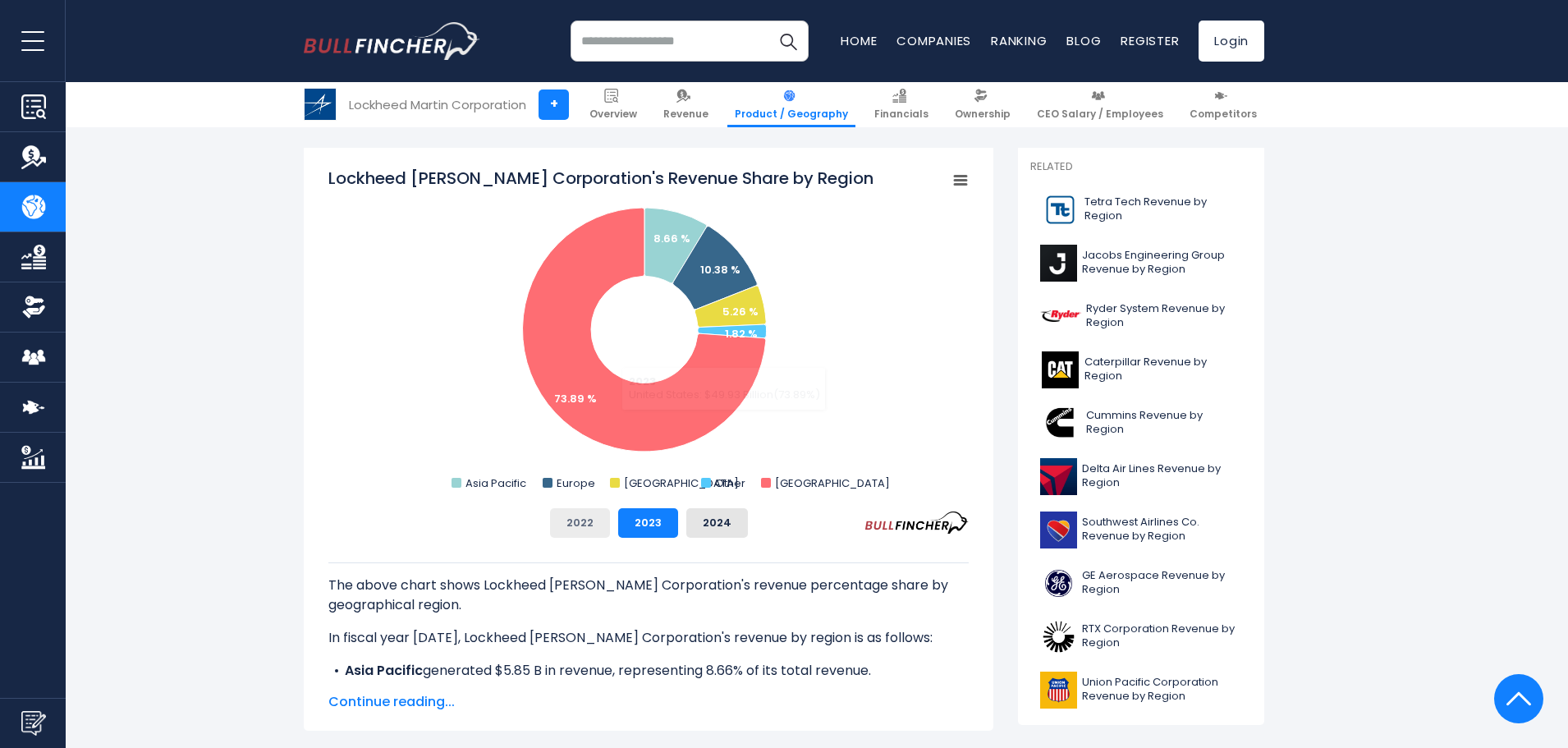
click at [590, 524] on button "2022" at bounding box center [580, 523] width 60 height 30
click at [638, 522] on button "2023" at bounding box center [648, 523] width 60 height 30
click at [736, 513] on button "2024" at bounding box center [717, 523] width 61 height 30
drag, startPoint x: 663, startPoint y: 519, endPoint x: 629, endPoint y: 521, distance: 34.1
click at [662, 519] on button "2023" at bounding box center [648, 523] width 60 height 30
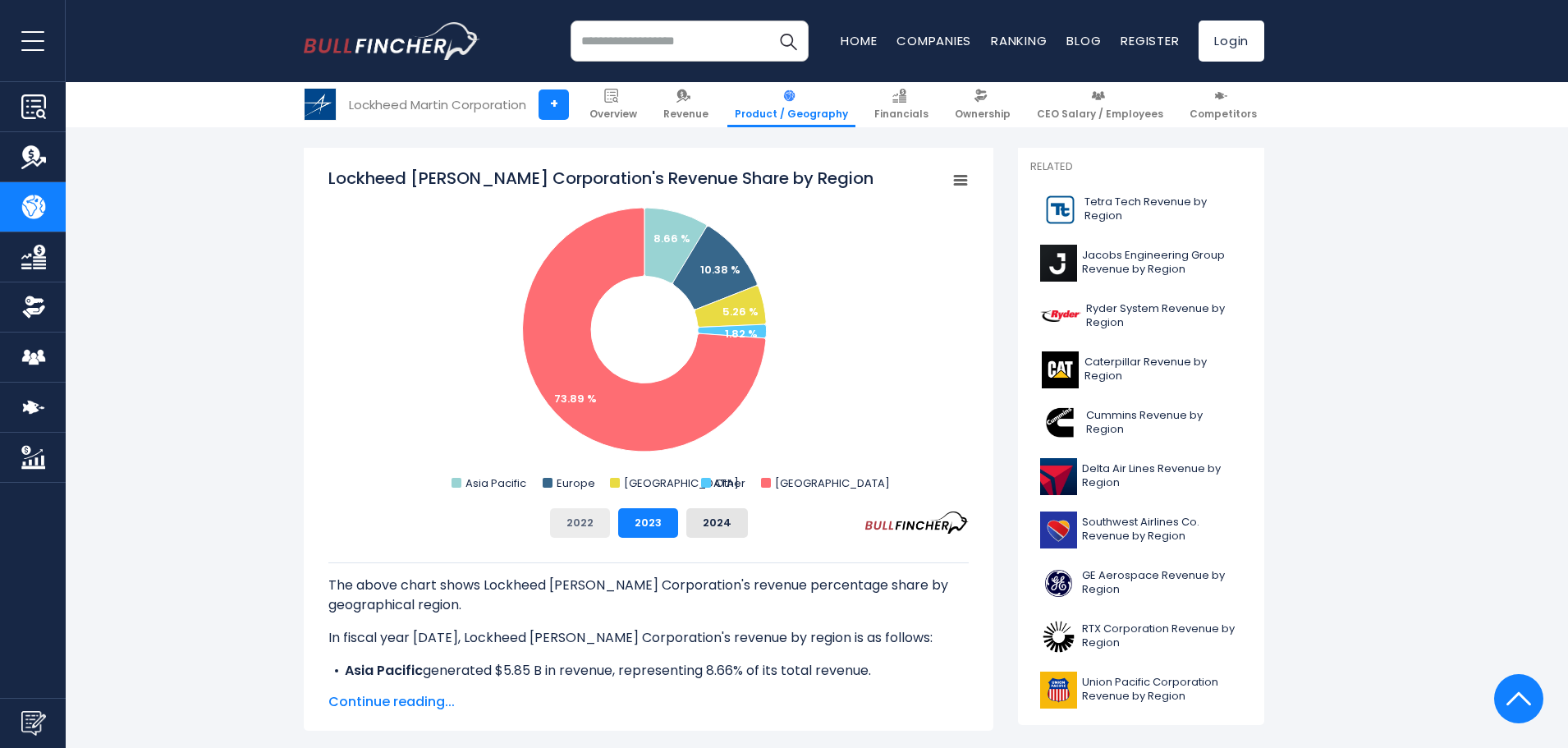
click at [607, 520] on button "2022" at bounding box center [580, 523] width 60 height 30
click at [657, 527] on button "2023" at bounding box center [648, 523] width 60 height 30
click at [720, 524] on button "2024" at bounding box center [717, 523] width 61 height 30
click at [683, 525] on div "2022 2023 2024" at bounding box center [649, 523] width 640 height 30
click at [659, 525] on button "2023" at bounding box center [648, 523] width 60 height 30
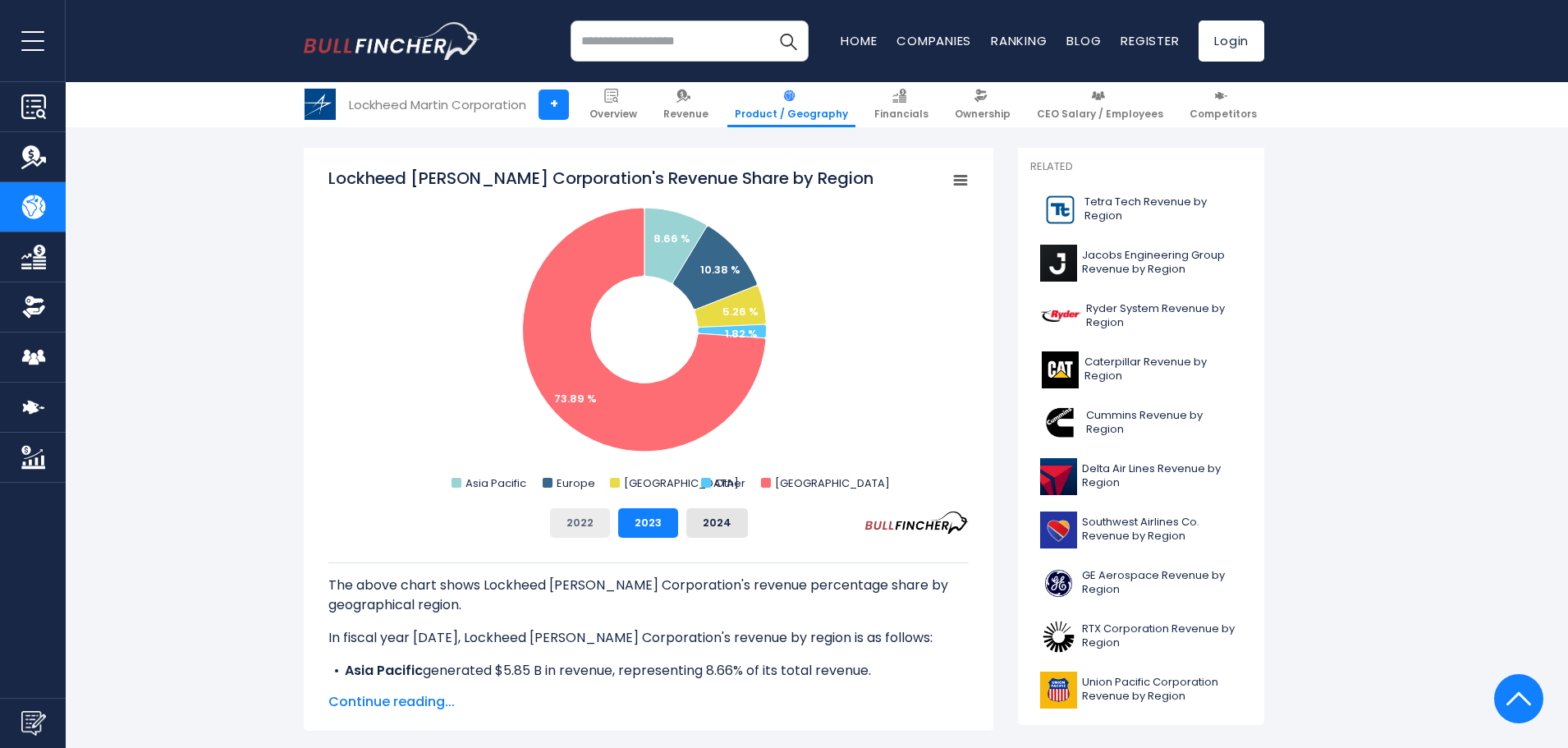
click at [576, 523] on button "2022" at bounding box center [580, 523] width 60 height 30
click at [656, 539] on div "The above chart shows Lockheed Martin Corporation's revenue percentage share by…" at bounding box center [649, 610] width 640 height 143
click at [667, 524] on button "2023" at bounding box center [648, 523] width 60 height 30
click at [725, 521] on button "2024" at bounding box center [717, 523] width 61 height 30
click at [656, 520] on button "2023" at bounding box center [648, 523] width 60 height 30
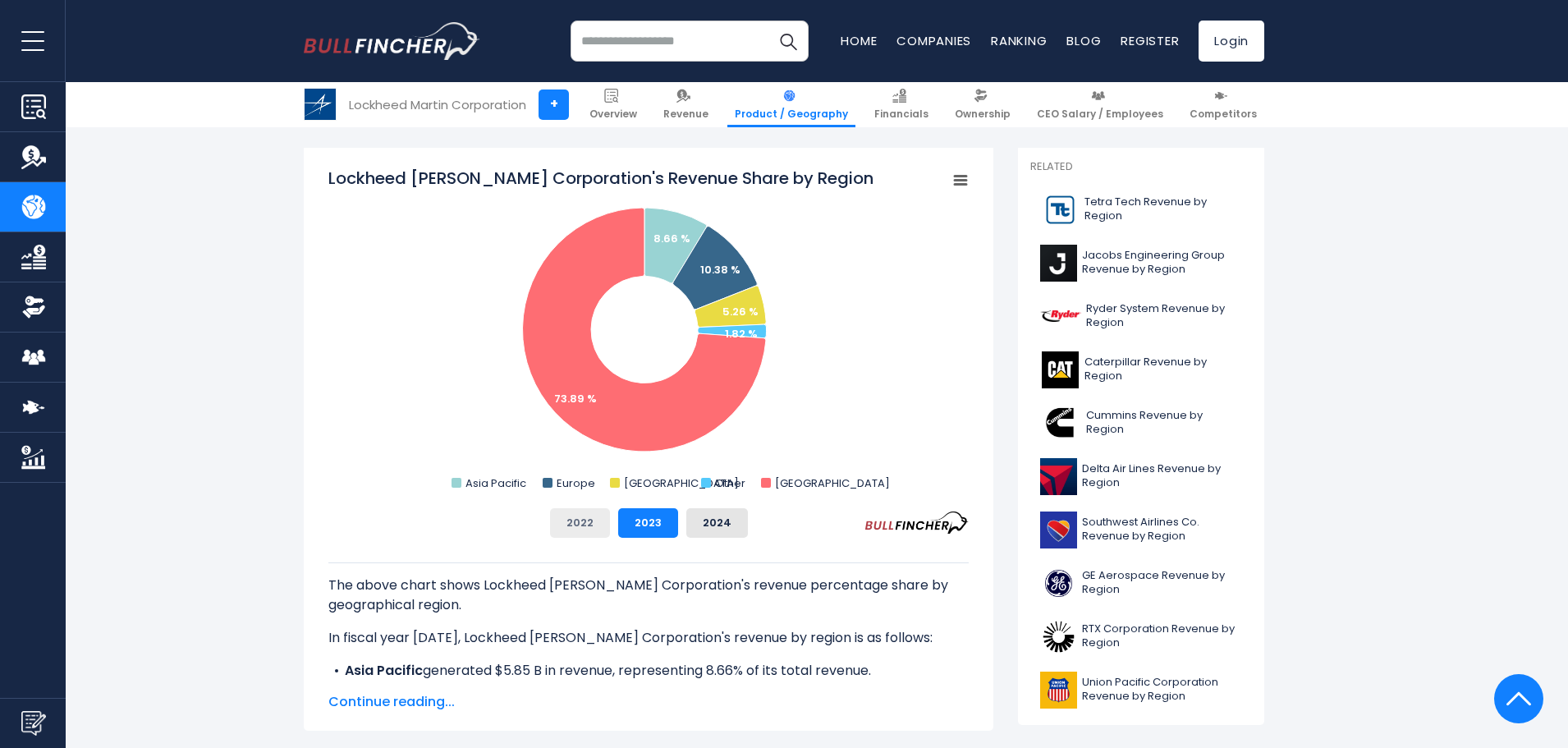
click at [586, 519] on button "2022" at bounding box center [580, 523] width 60 height 30
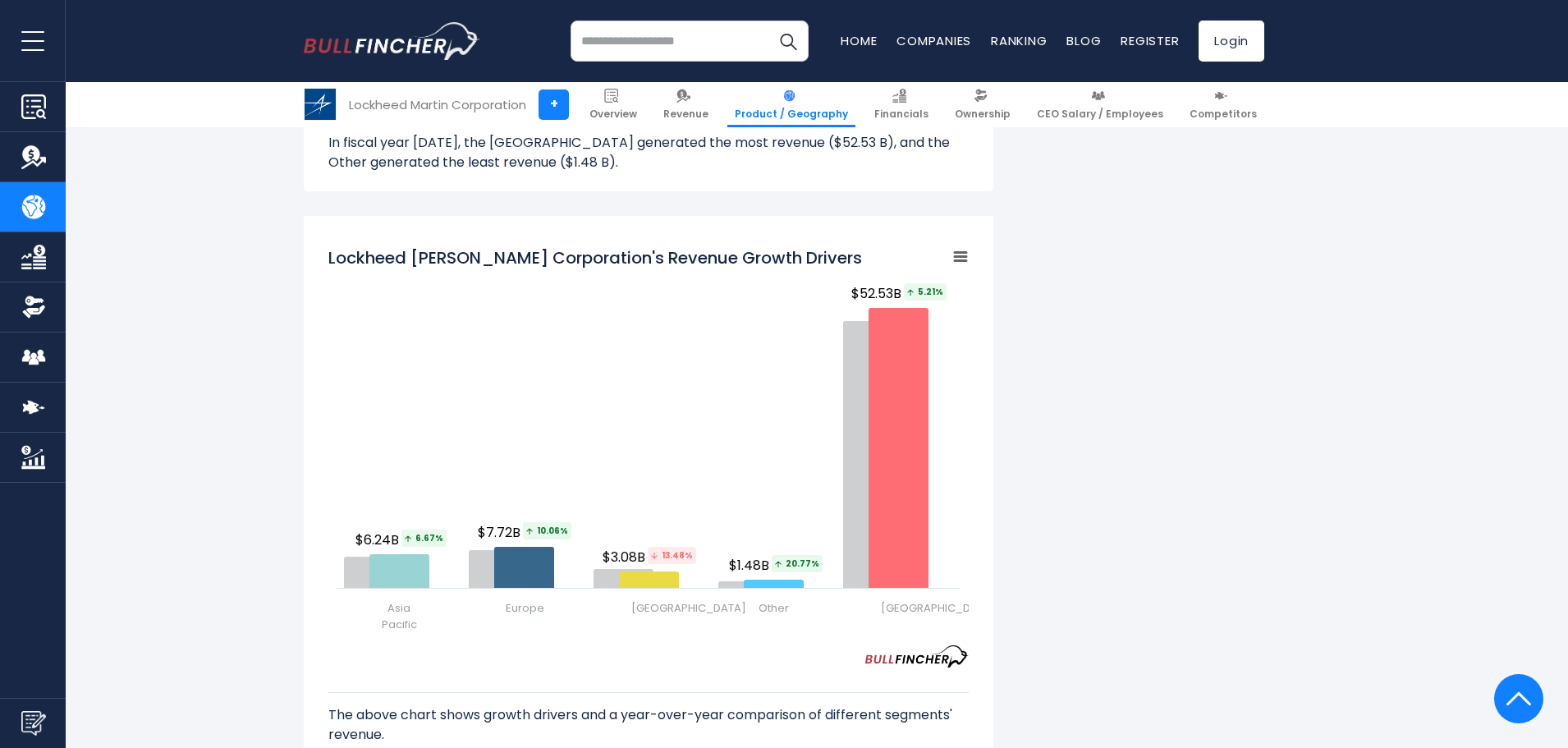
scroll to position [1925, 0]
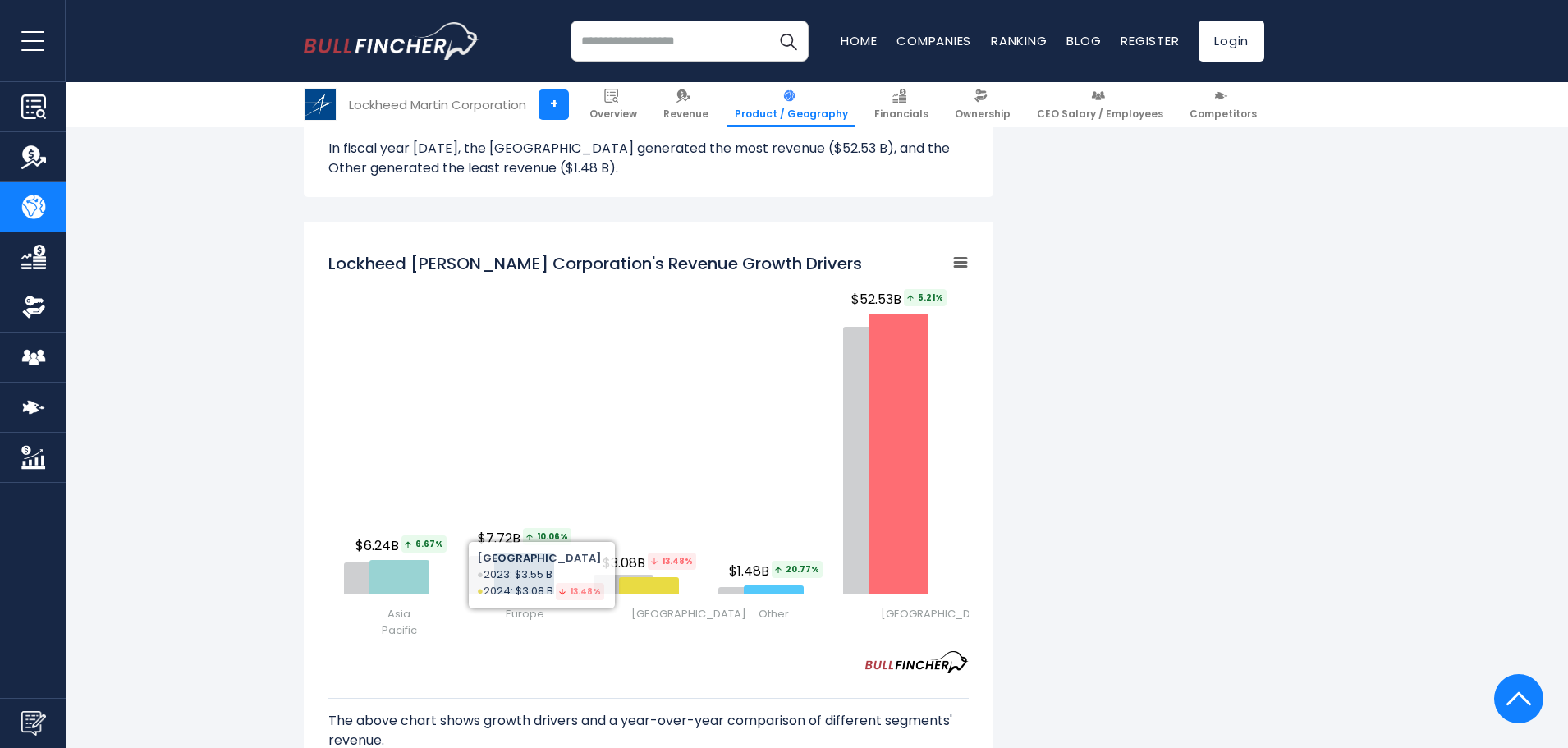
click at [789, 241] on rect "Lockheed Martin Corporation's Revenue Growth Drivers" at bounding box center [649, 446] width 640 height 411
click at [786, 241] on rect "Lockheed Martin Corporation's Revenue Growth Drivers" at bounding box center [649, 446] width 640 height 411
click at [780, 251] on h2 "Lockheed Martin Corporation's Revenue Growth Drivers" at bounding box center [595, 263] width 533 height 25
drag, startPoint x: 780, startPoint y: 225, endPoint x: 592, endPoint y: 223, distance: 188.0
click at [595, 251] on h2 "Lockheed Martin Corporation's Revenue Growth Drivers" at bounding box center [595, 263] width 533 height 25
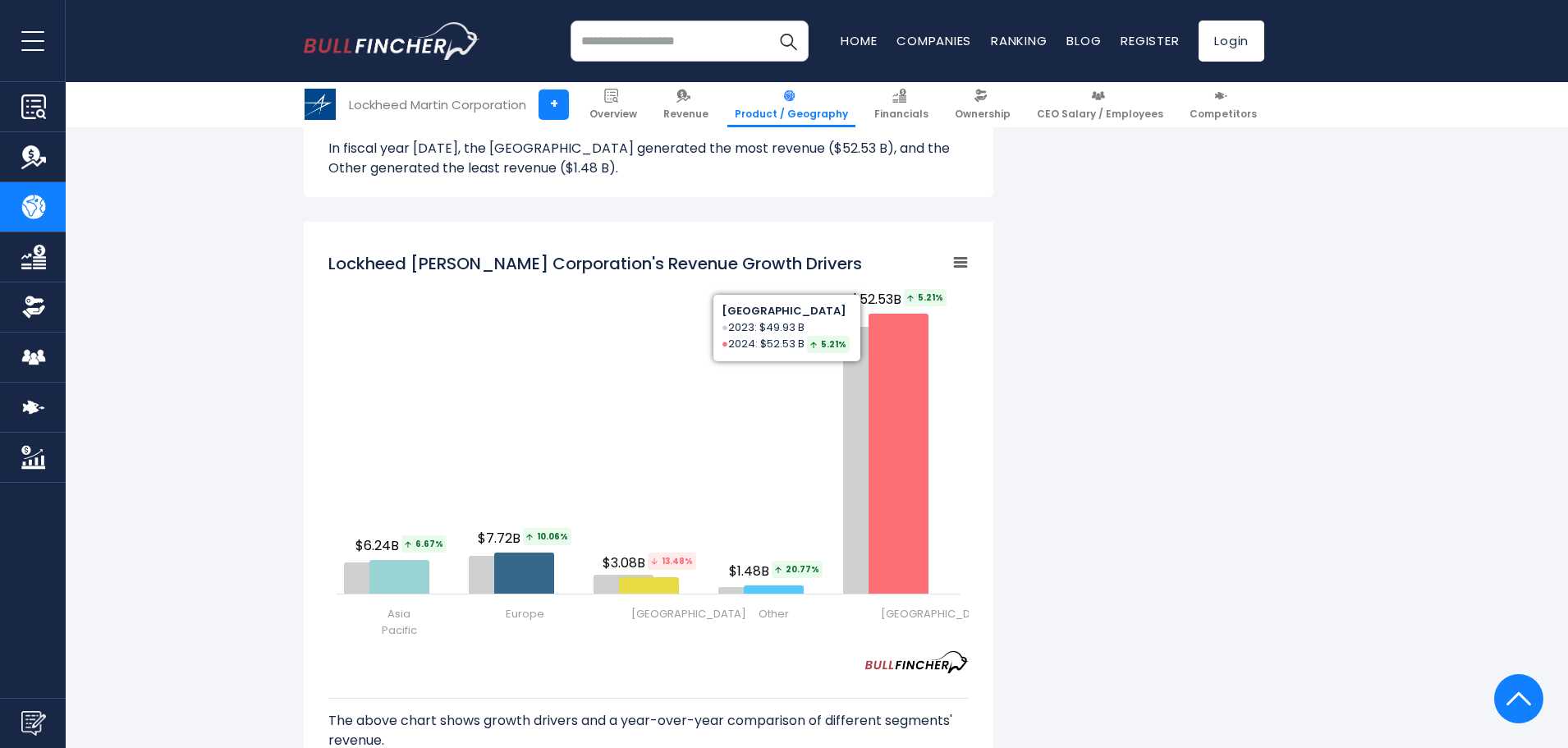
click at [958, 259] on icon "Lockheed Martin Corporation's Revenue Growth Drivers" at bounding box center [960, 263] width 11 height 9
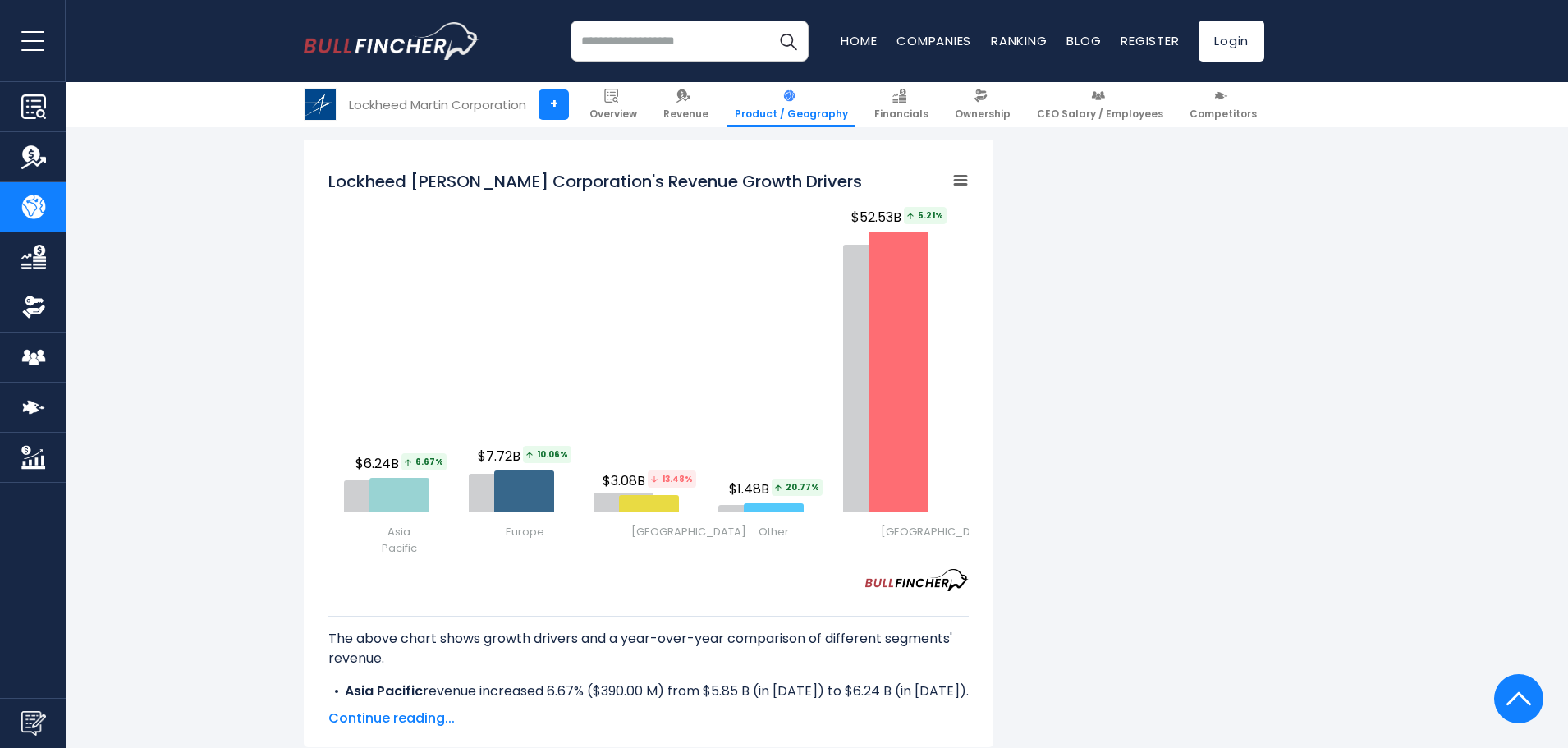
click at [428, 709] on span "Continue reading..." at bounding box center [649, 718] width 640 height 20
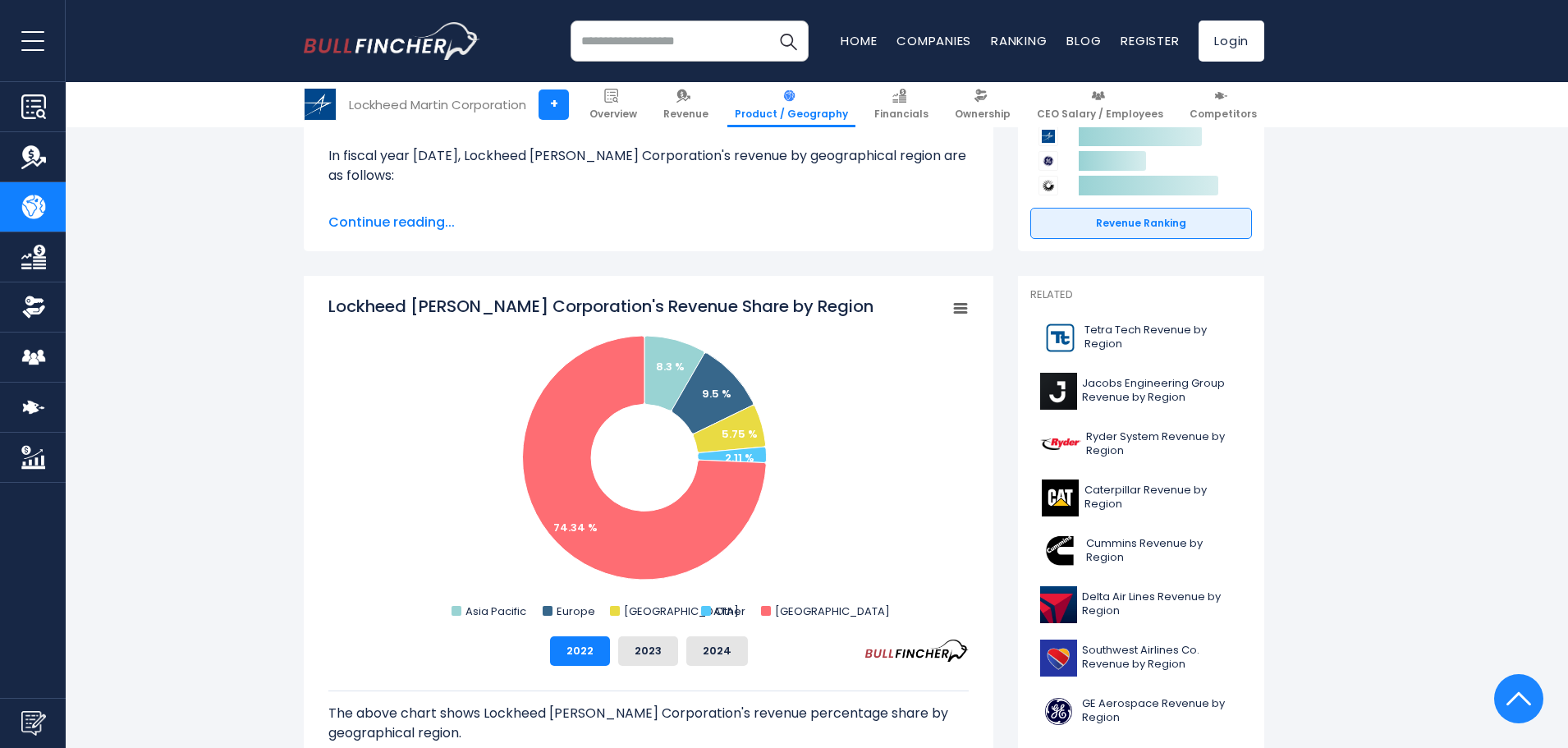
scroll to position [201, 0]
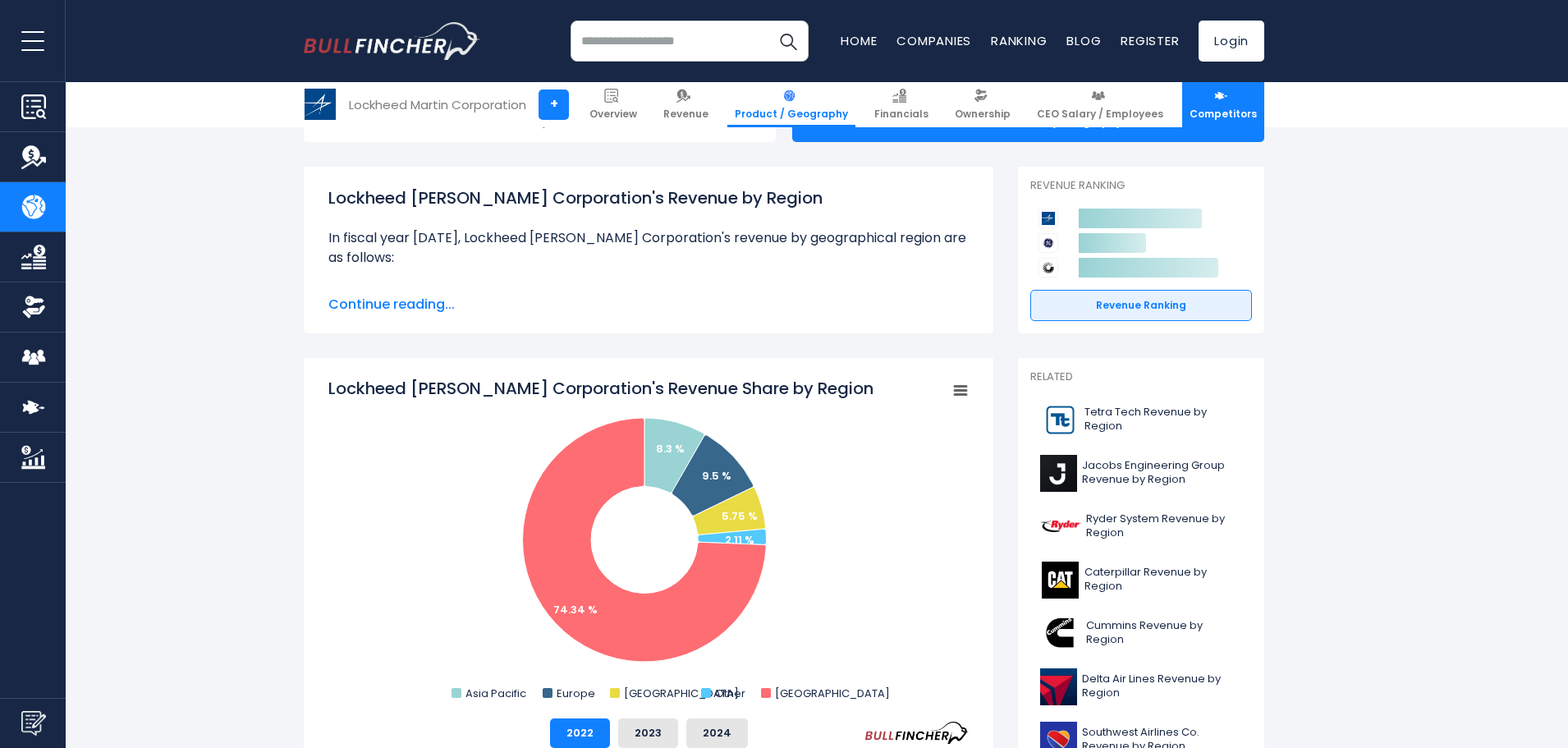
click at [1192, 105] on link "Competitors" at bounding box center [1223, 104] width 82 height 45
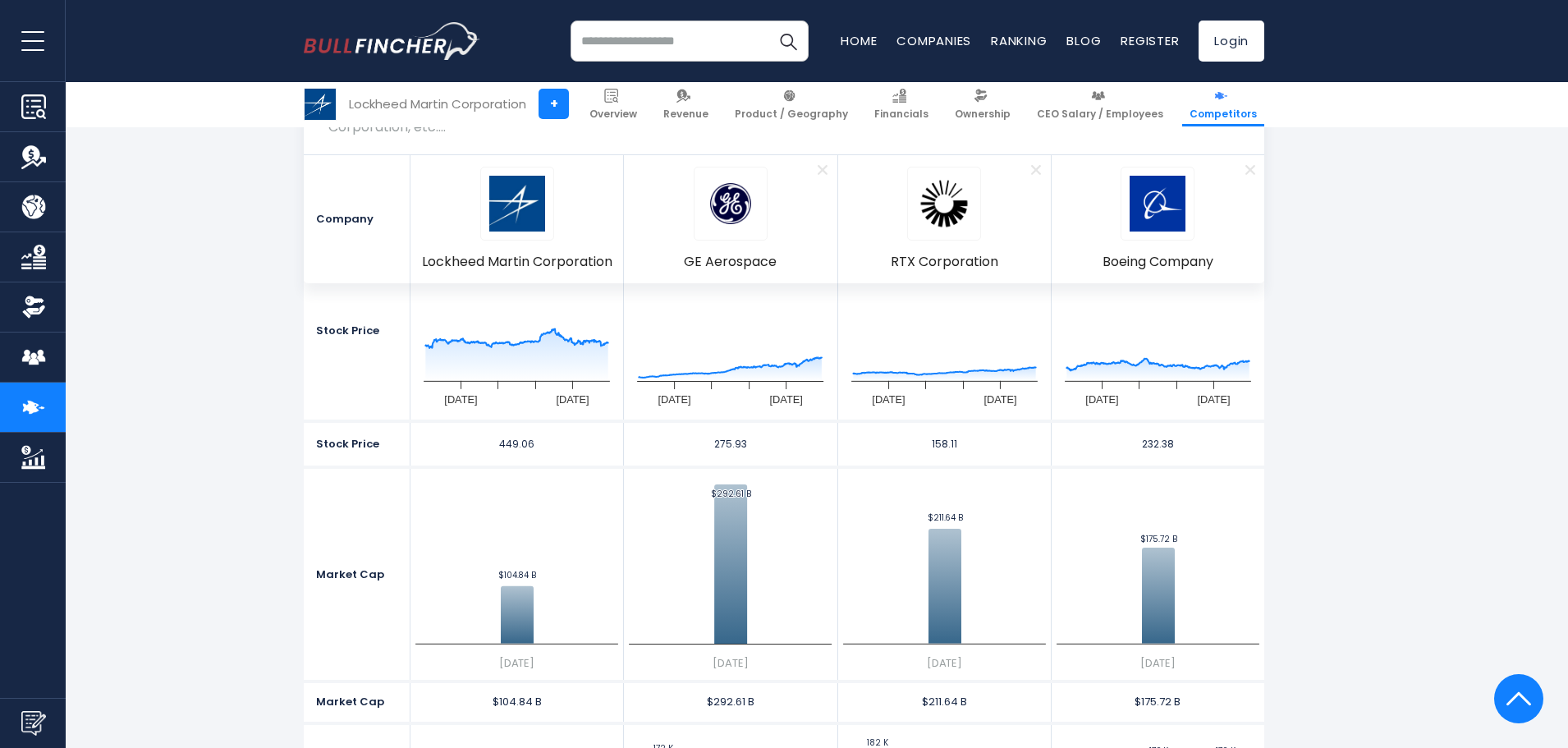
scroll to position [575, 0]
